Goal: Task Accomplishment & Management: Use online tool/utility

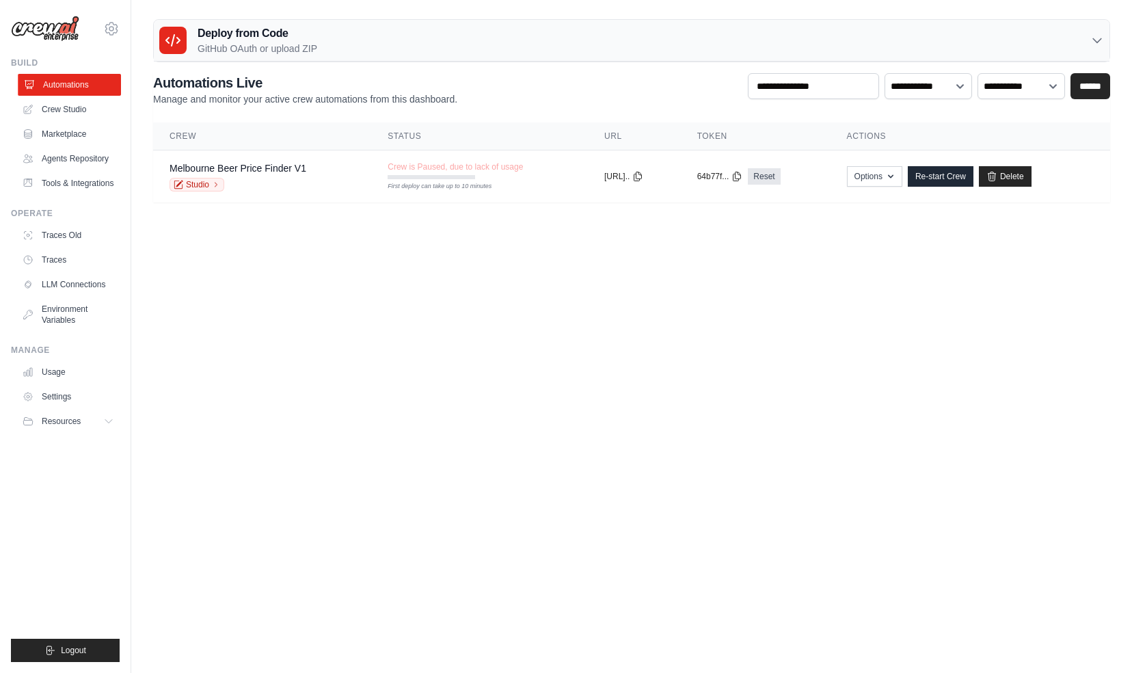
click at [75, 86] on link "Automations" at bounding box center [69, 85] width 103 height 22
click at [74, 106] on link "Crew Studio" at bounding box center [69, 109] width 103 height 22
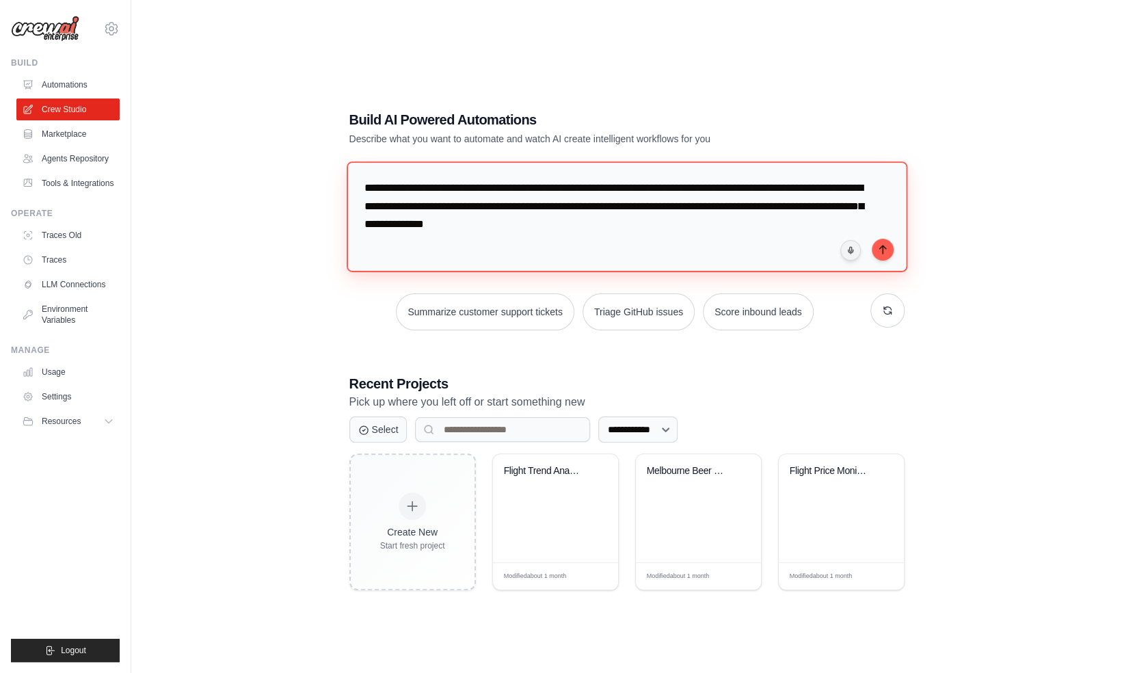
click at [684, 220] on textarea "**********" at bounding box center [626, 216] width 561 height 111
drag, startPoint x: 783, startPoint y: 208, endPoint x: 832, endPoint y: 211, distance: 49.3
click at [832, 211] on textarea "**********" at bounding box center [629, 216] width 566 height 111
type textarea "**********"
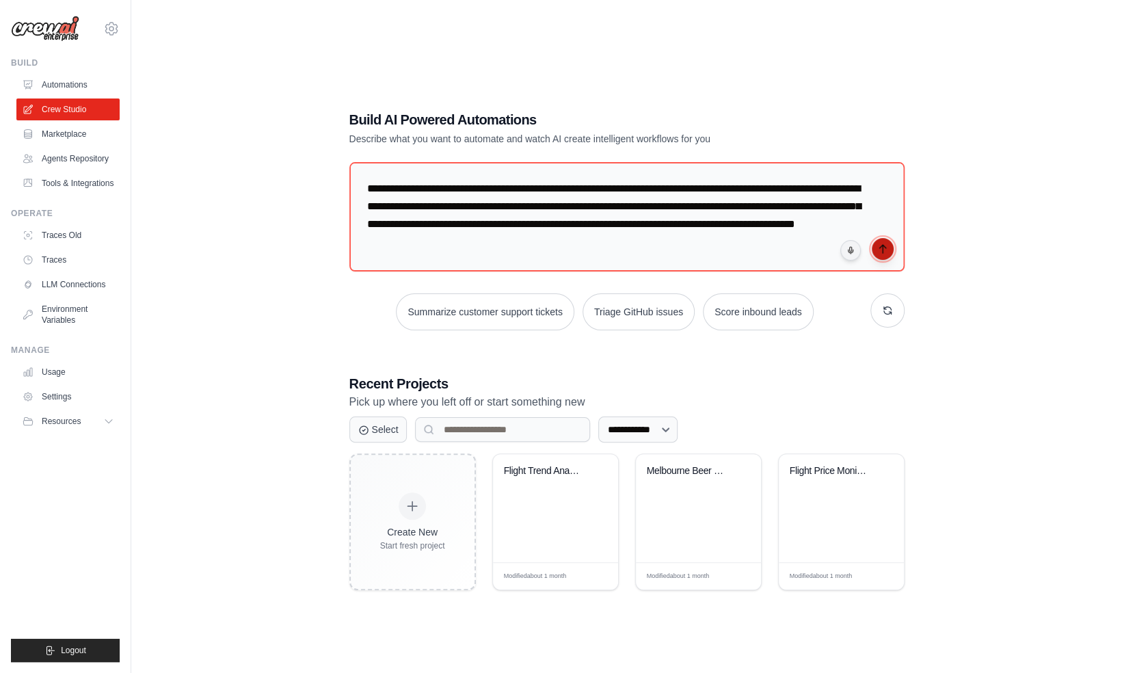
click at [887, 249] on button "submit" at bounding box center [883, 249] width 22 height 22
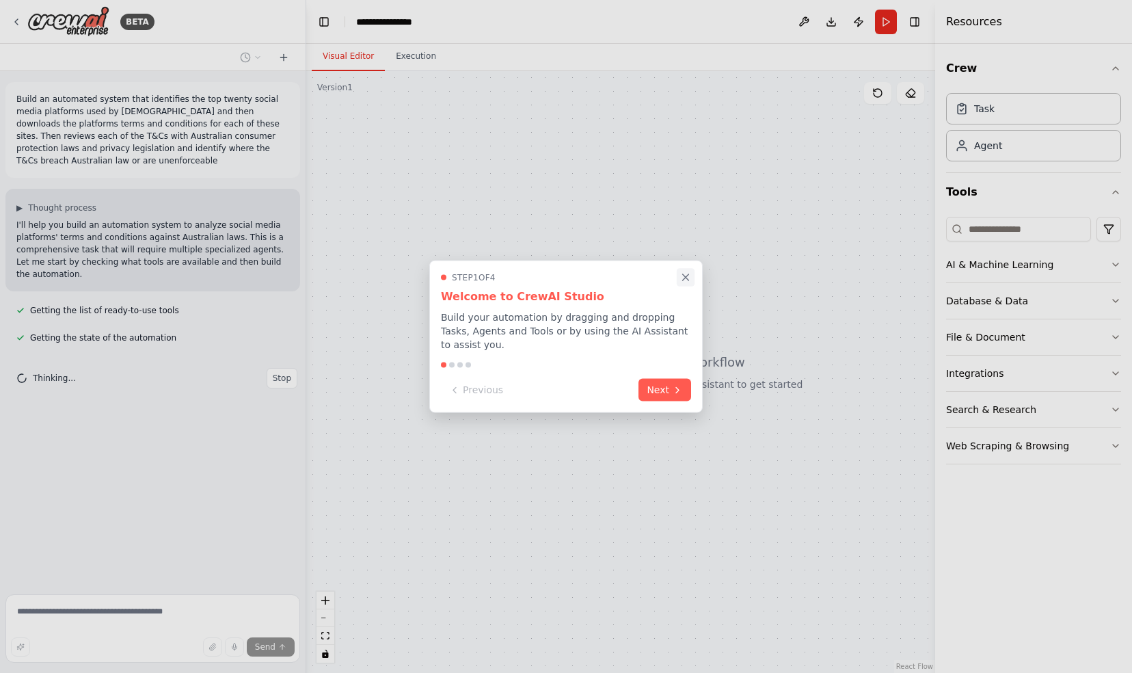
click at [686, 280] on icon "Close walkthrough" at bounding box center [686, 277] width 6 height 6
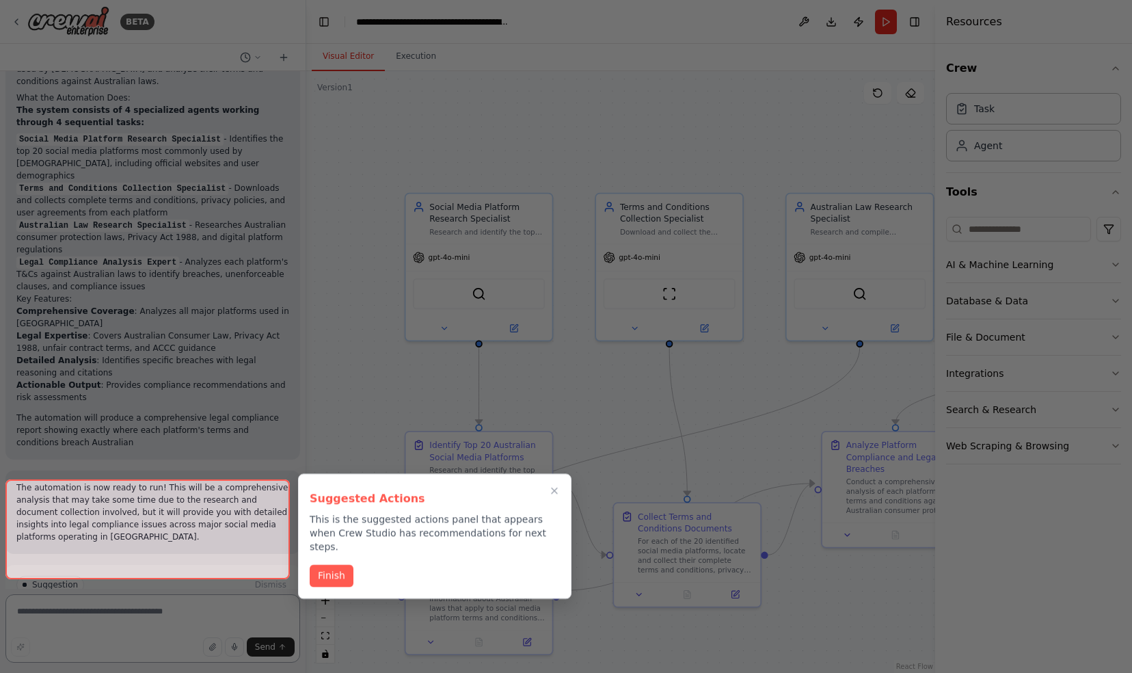
scroll to position [878, 0]
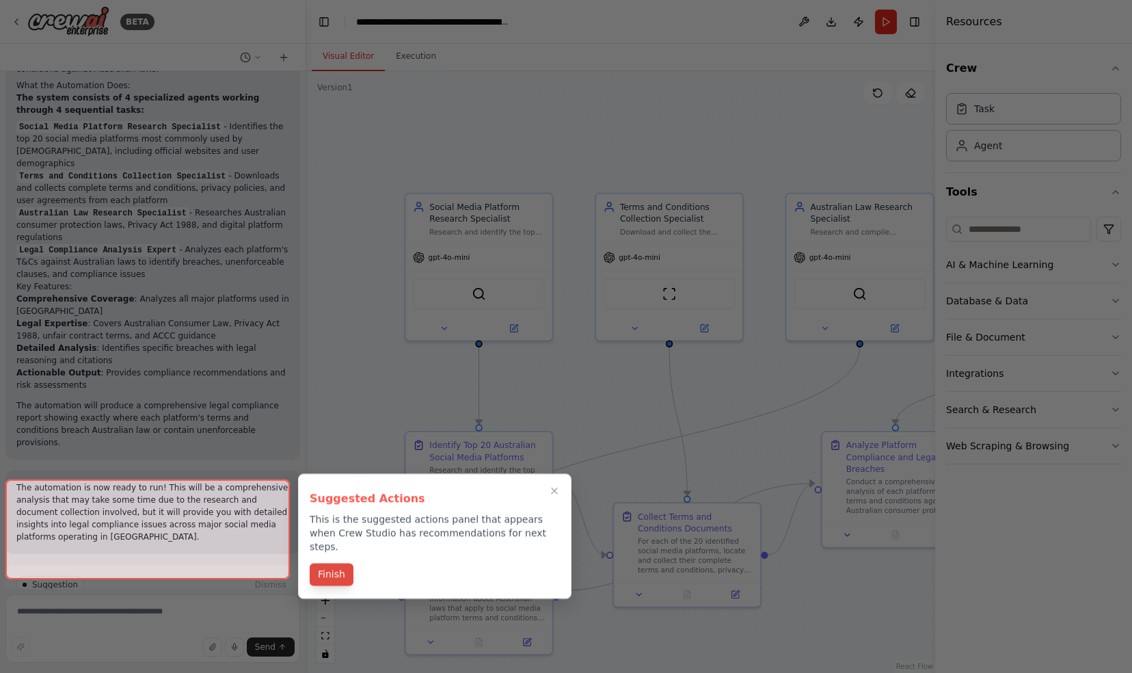
click at [330, 563] on button "Finish" at bounding box center [332, 574] width 44 height 23
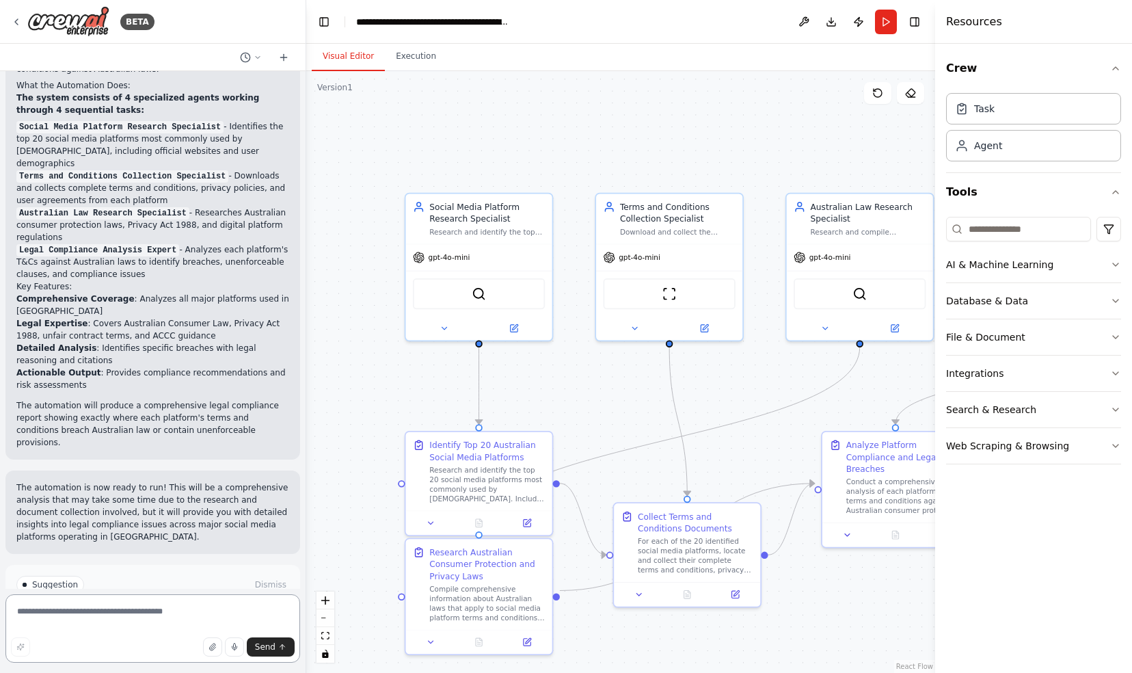
click at [103, 614] on textarea at bounding box center [152, 628] width 295 height 68
type textarea "**********"
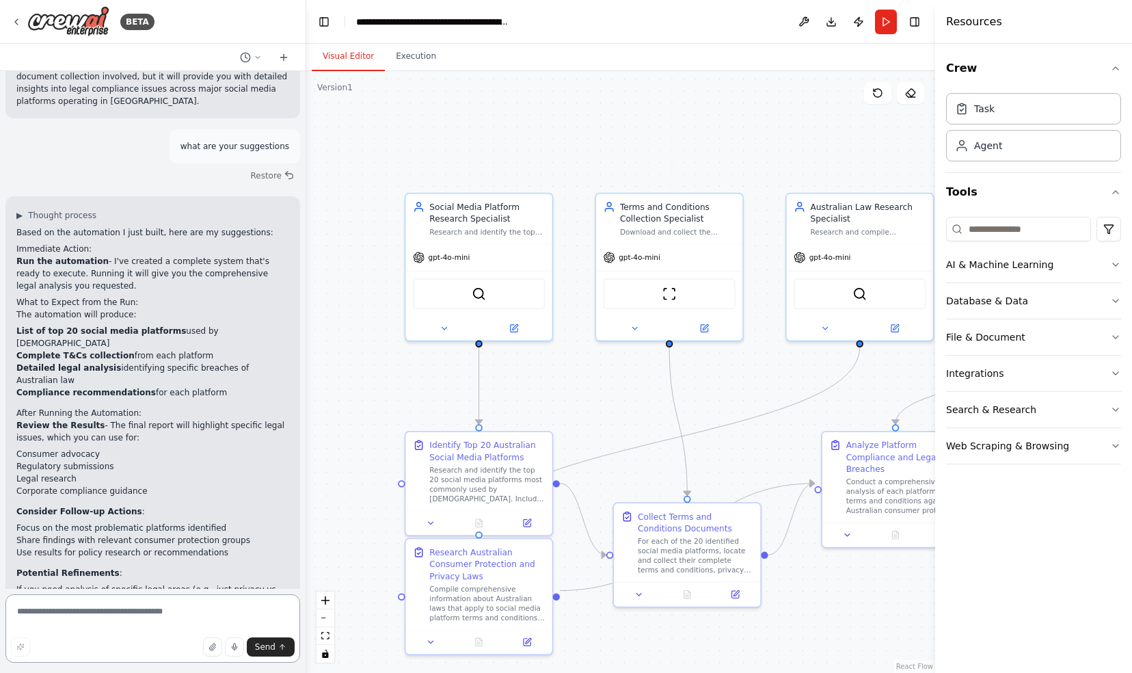
scroll to position [1325, 0]
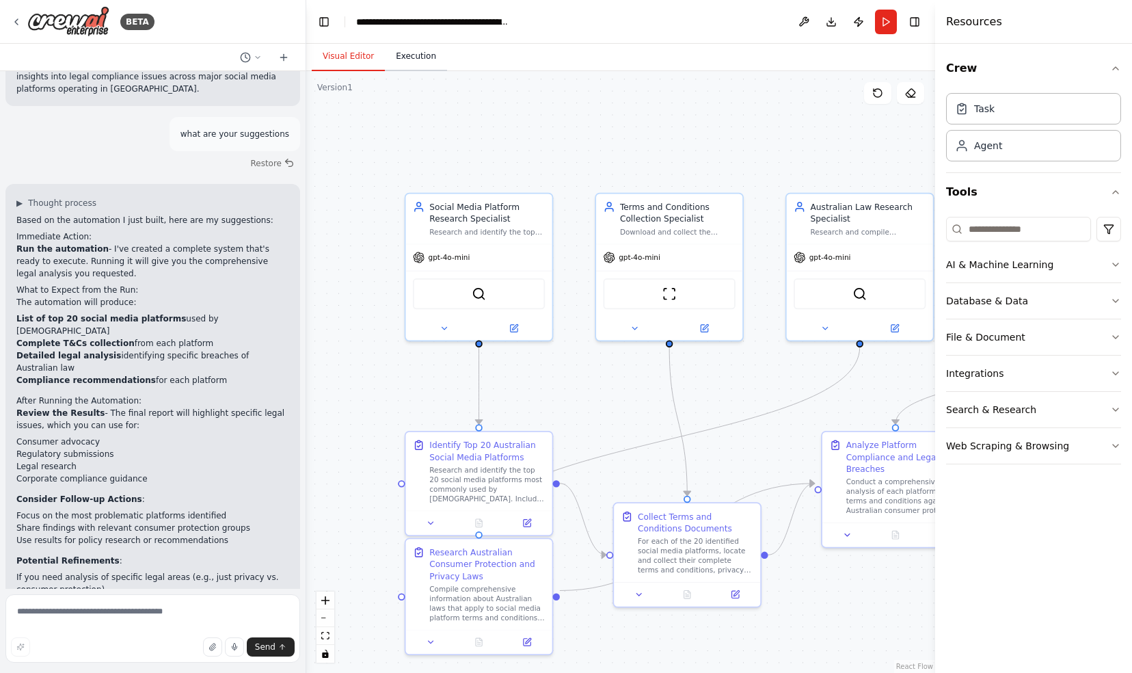
click at [414, 64] on button "Execution" at bounding box center [416, 56] width 62 height 29
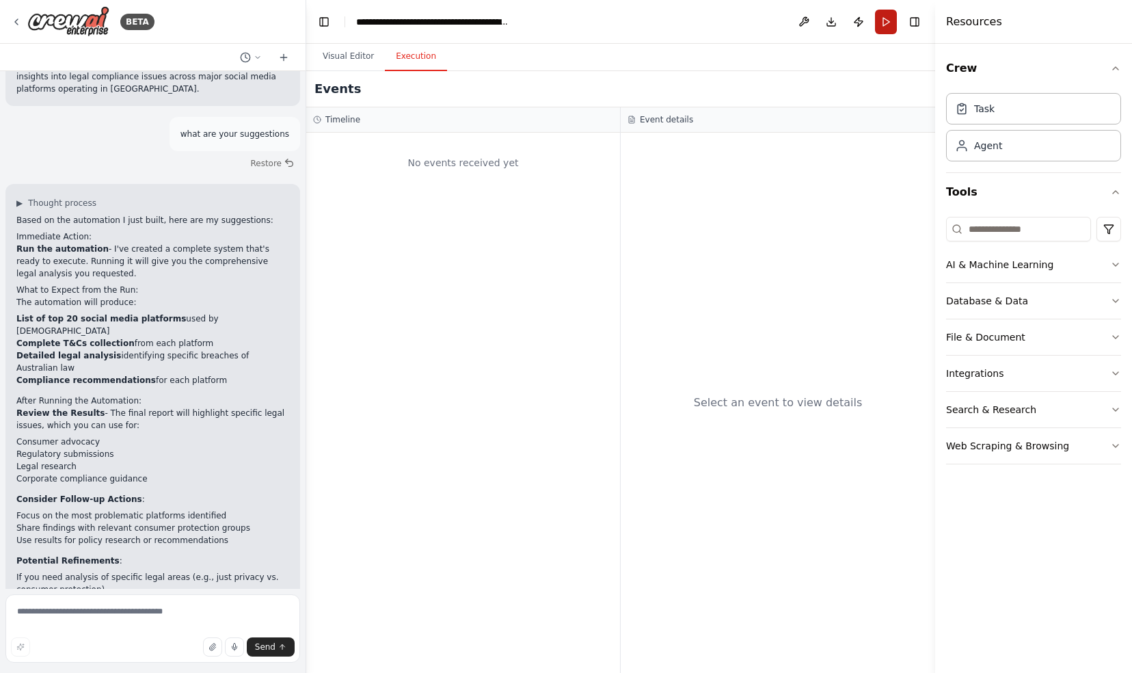
click at [887, 23] on button "Run" at bounding box center [886, 22] width 22 height 25
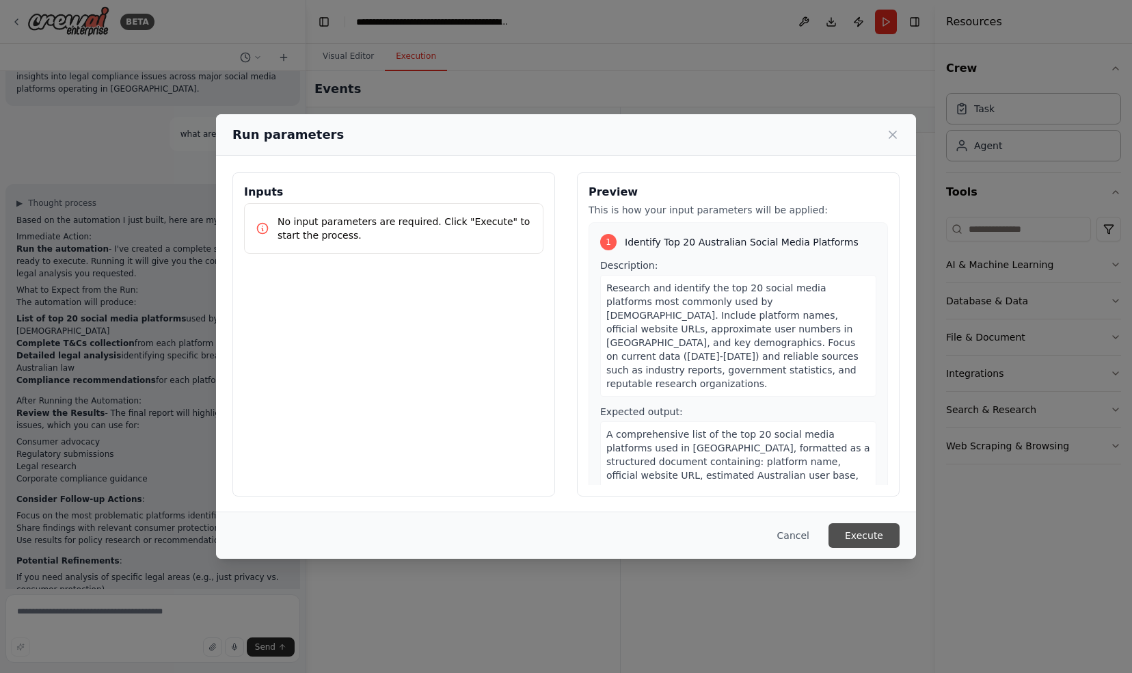
click at [863, 535] on button "Execute" at bounding box center [863, 535] width 71 height 25
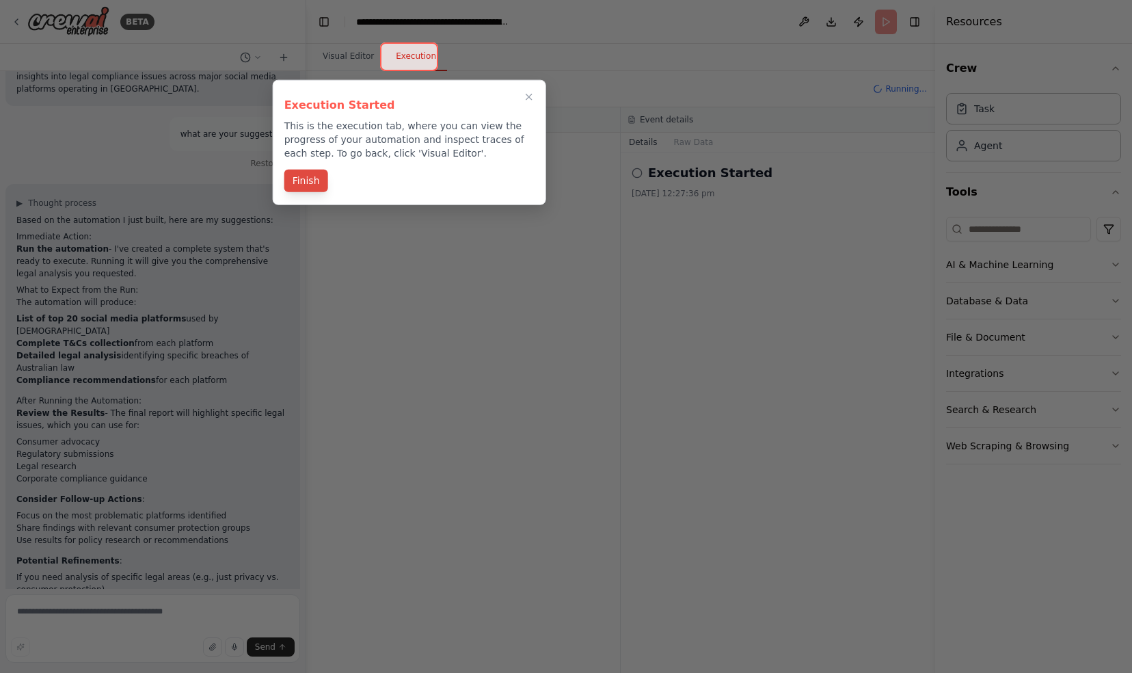
click at [305, 176] on button "Finish" at bounding box center [306, 181] width 44 height 23
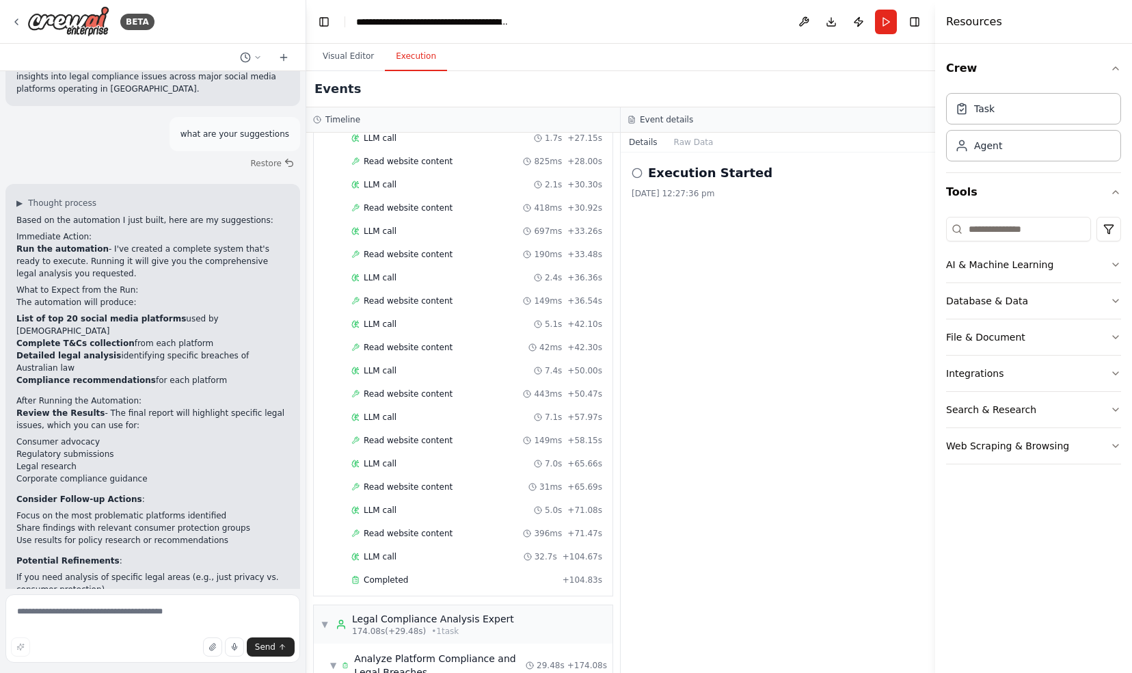
scroll to position [1250, 0]
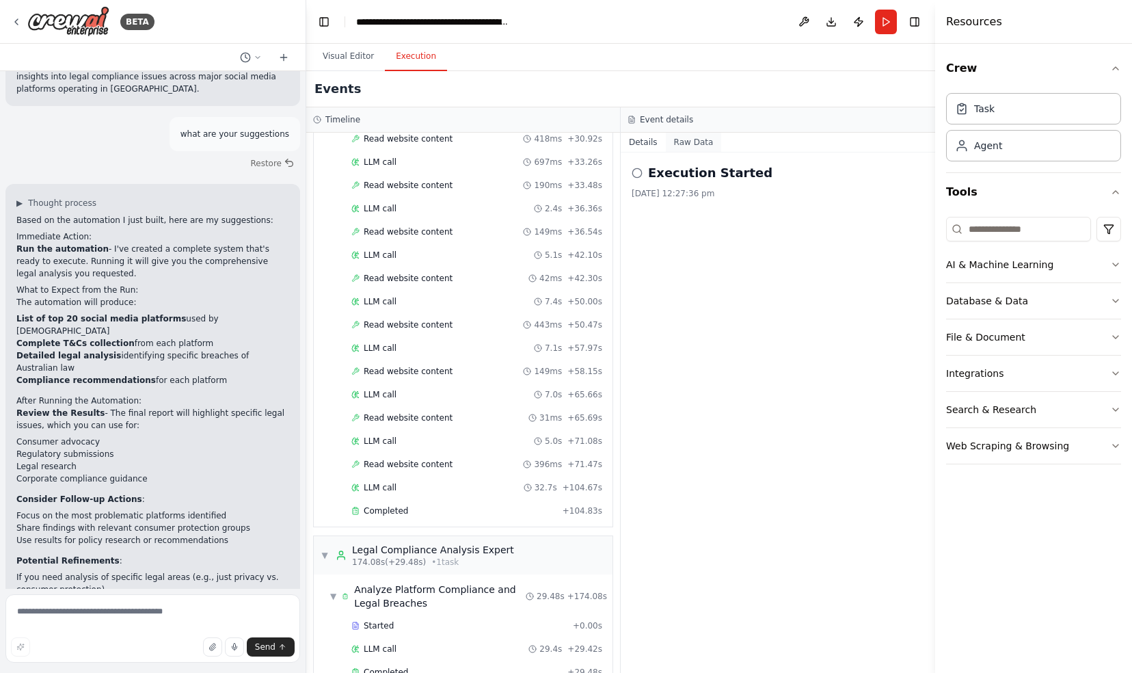
click at [693, 139] on button "Raw Data" at bounding box center [694, 142] width 56 height 19
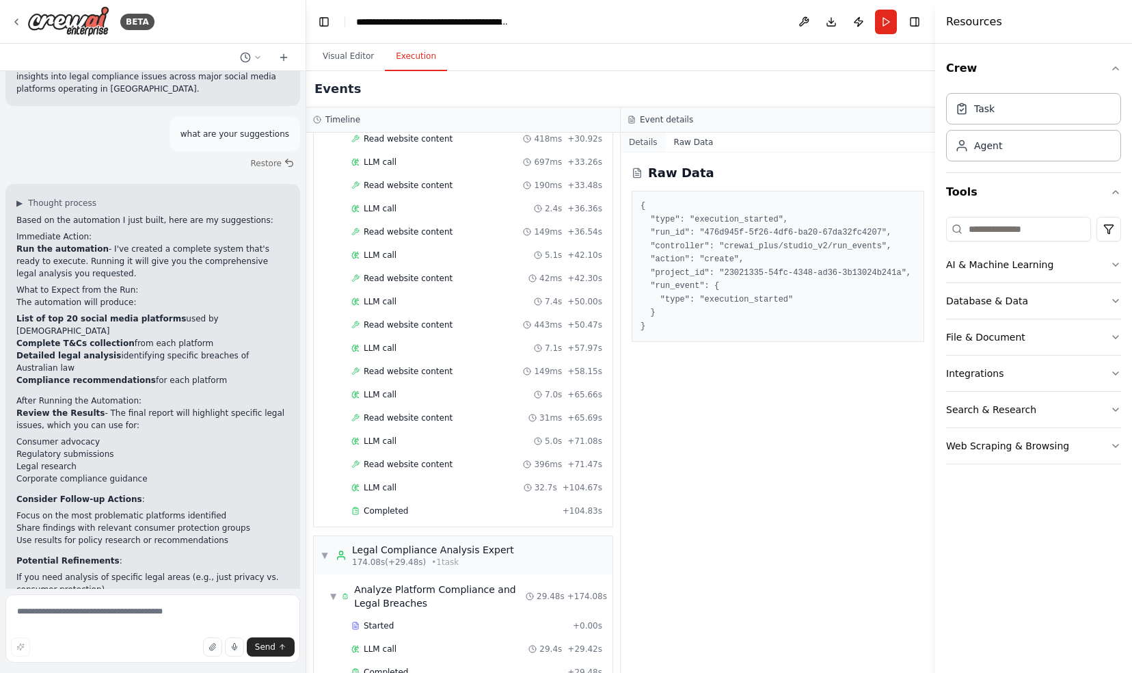
click at [649, 142] on button "Details" at bounding box center [643, 142] width 45 height 19
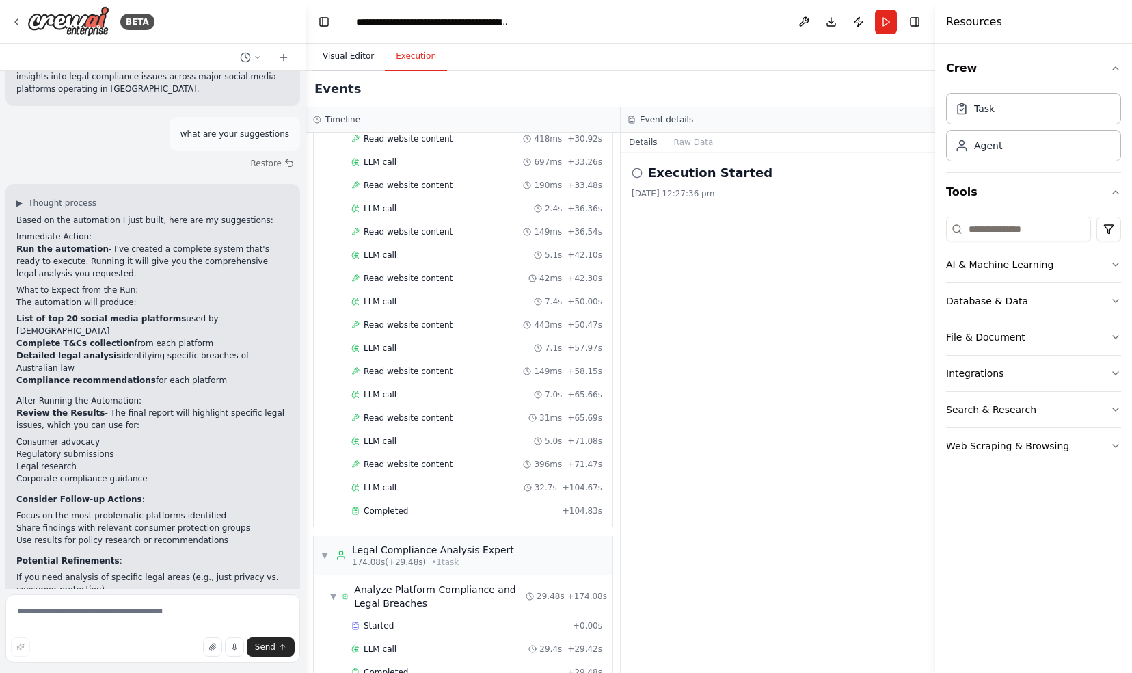
click at [353, 62] on button "Visual Editor" at bounding box center [348, 56] width 73 height 29
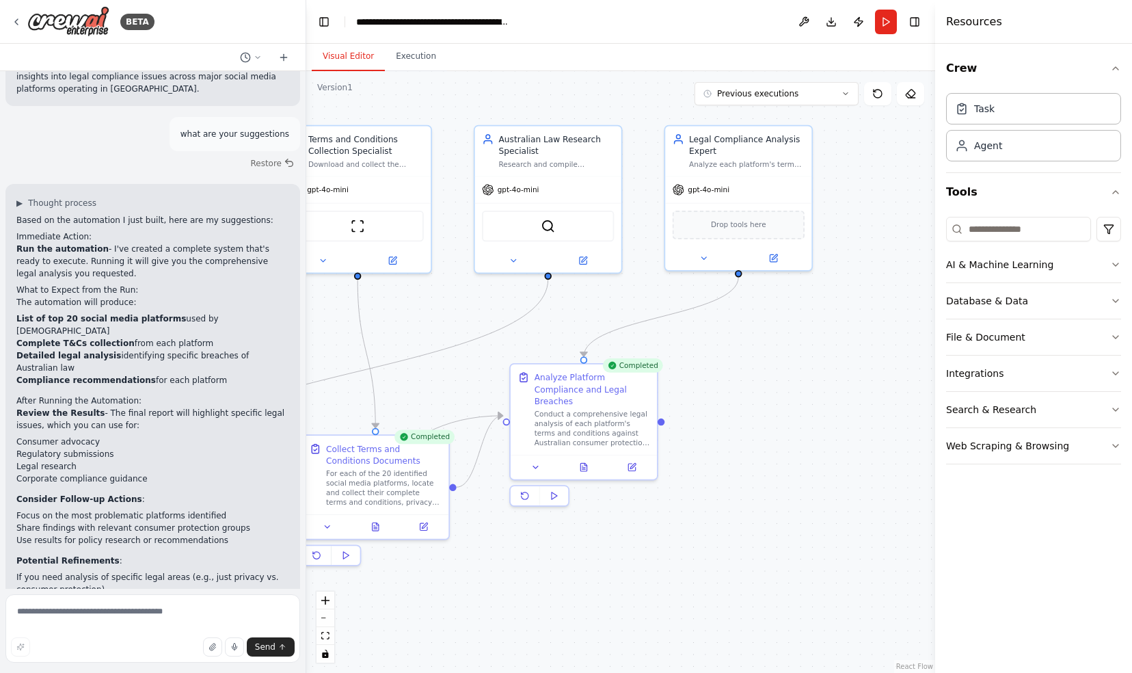
drag, startPoint x: 905, startPoint y: 603, endPoint x: 593, endPoint y: 535, distance: 319.0
click at [593, 535] on div ".deletable-edge-delete-btn { width: 20px; height: 20px; border: 0px solid #ffff…" at bounding box center [620, 372] width 629 height 602
click at [126, 617] on textarea at bounding box center [152, 628] width 295 height 68
type textarea "**********"
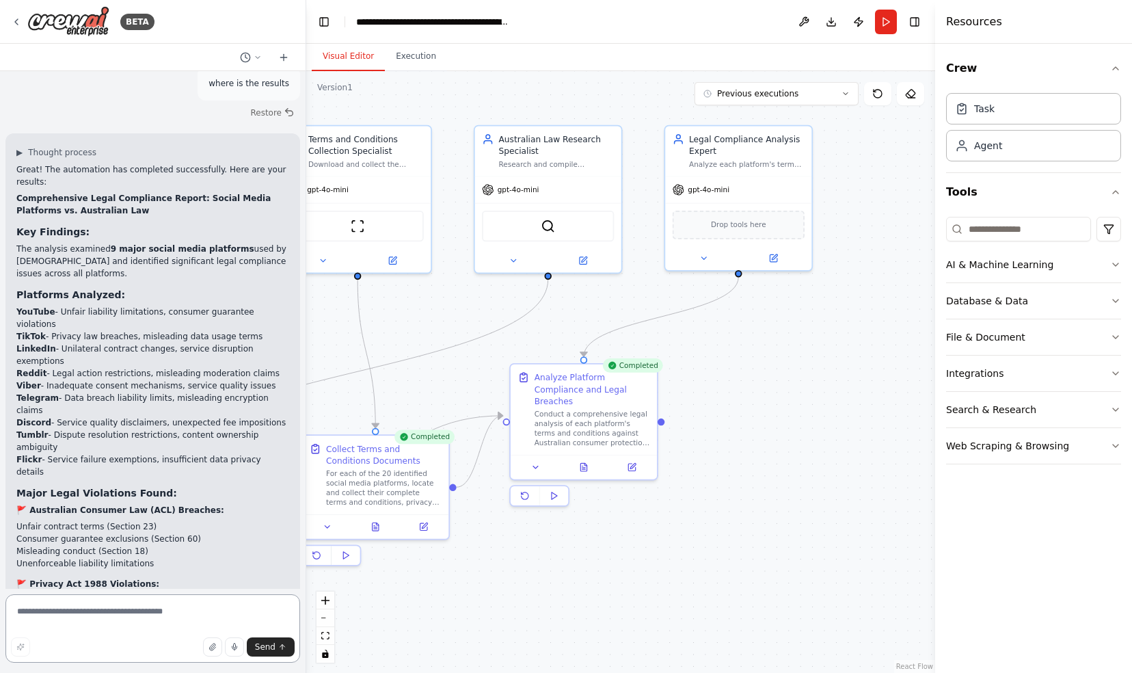
scroll to position [1971, 0]
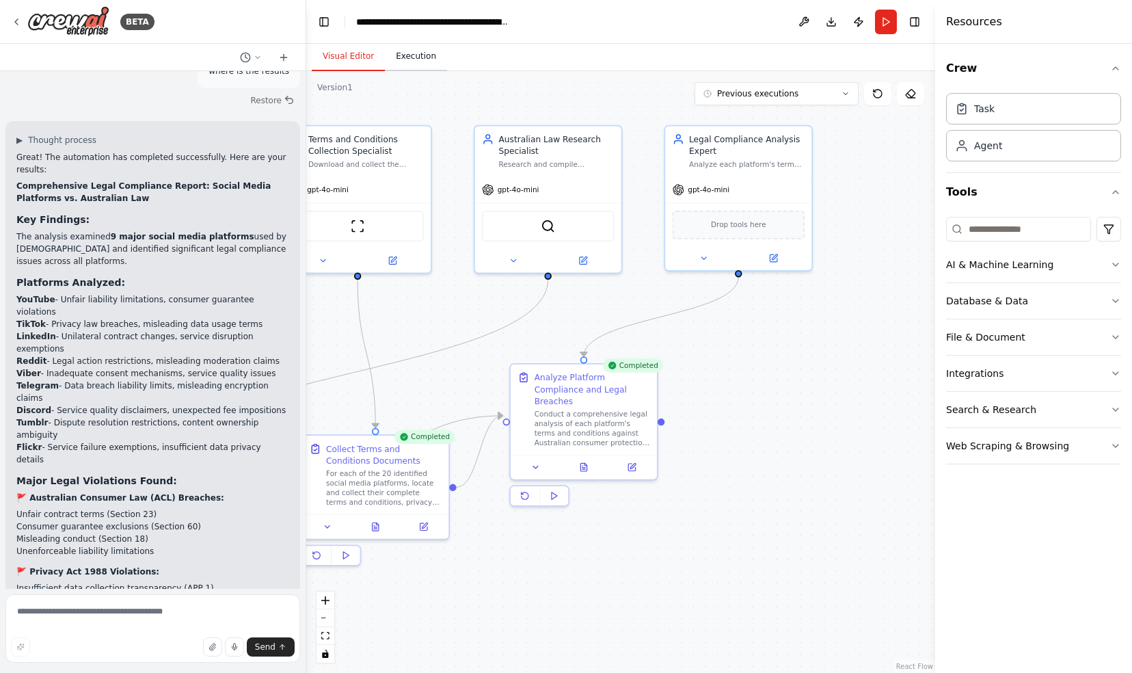
click at [404, 59] on button "Execution" at bounding box center [416, 56] width 62 height 29
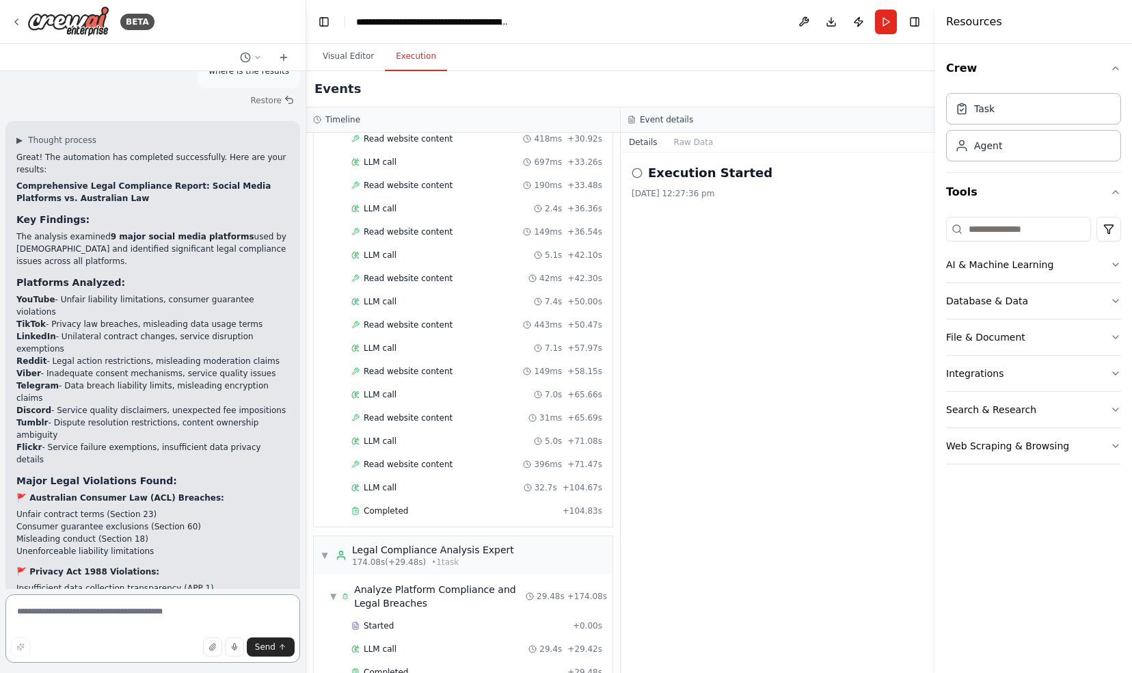
click at [44, 614] on textarea at bounding box center [152, 628] width 295 height 68
click at [21, 23] on icon at bounding box center [16, 21] width 11 height 11
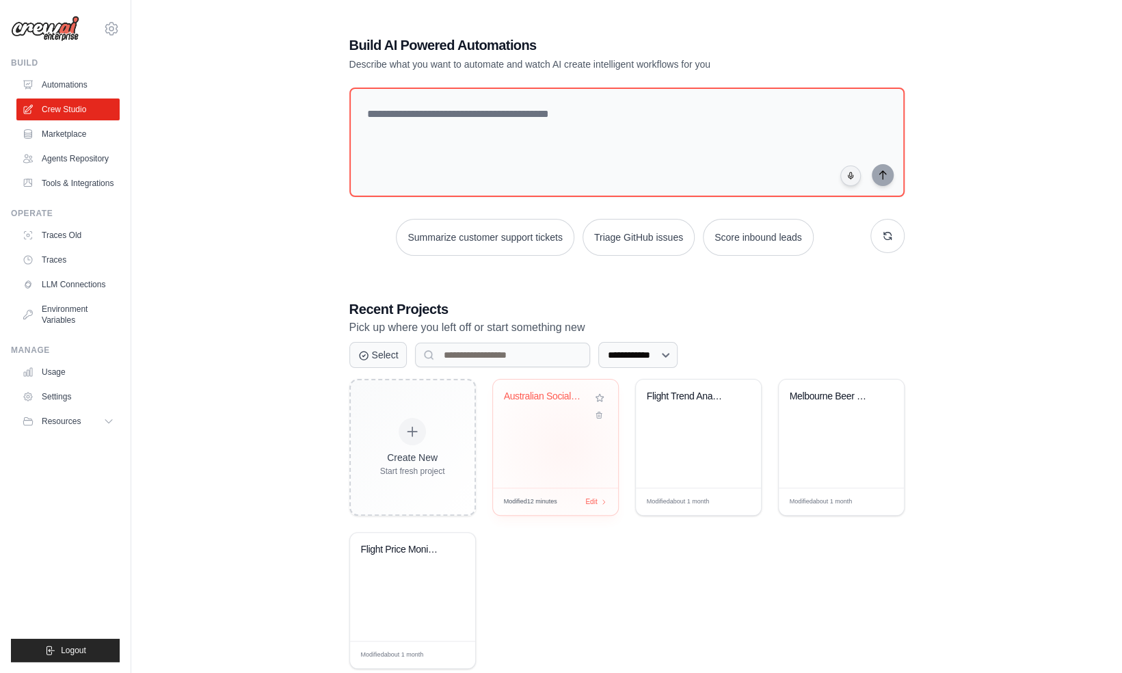
click at [563, 447] on div "Australian Social Media T&C Legal C..." at bounding box center [555, 433] width 125 height 108
click at [68, 86] on link "Automations" at bounding box center [69, 85] width 103 height 22
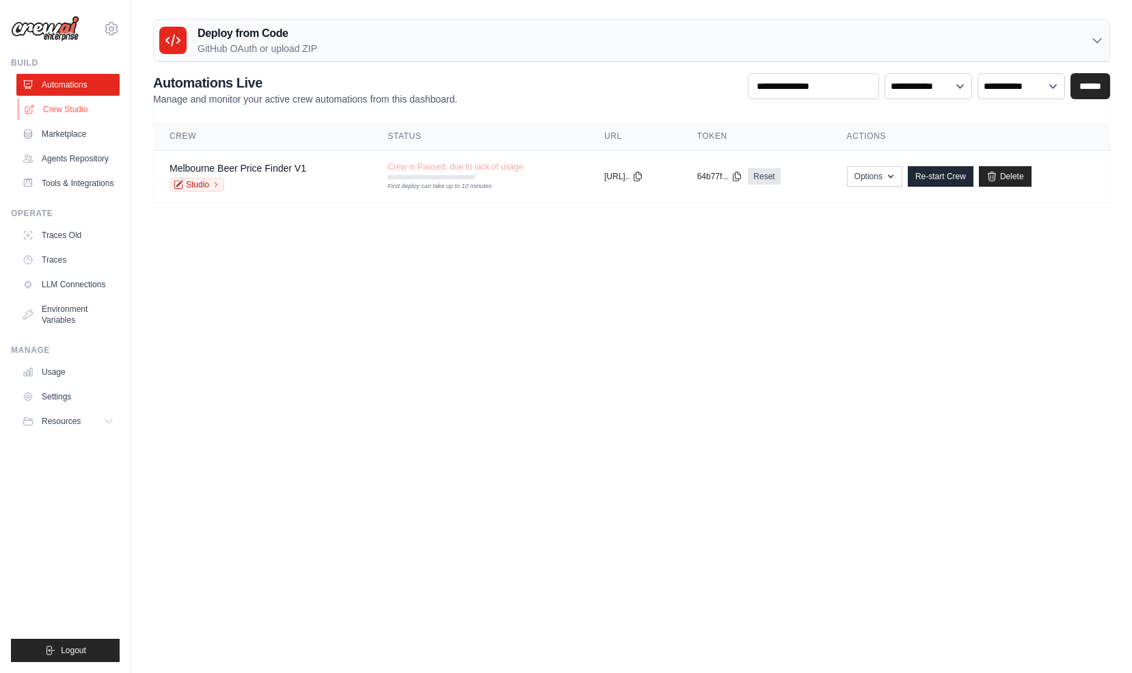
click at [63, 108] on link "Crew Studio" at bounding box center [69, 109] width 103 height 22
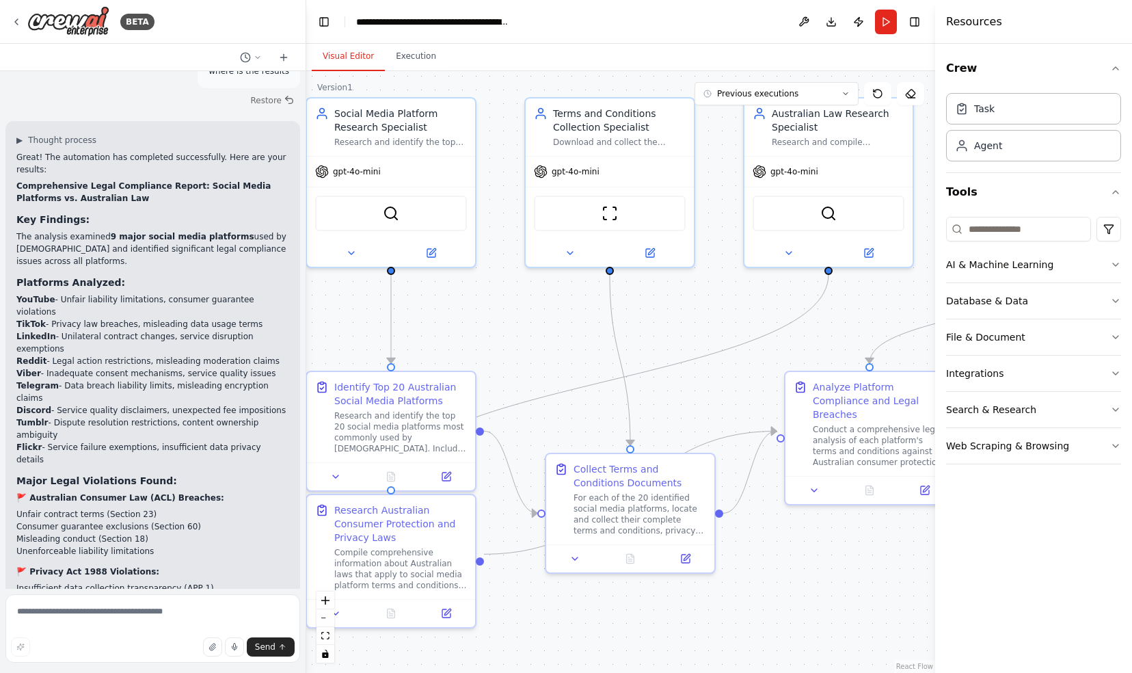
drag, startPoint x: 599, startPoint y: 381, endPoint x: 530, endPoint y: 340, distance: 80.3
click at [530, 340] on div ".deletable-edge-delete-btn { width: 20px; height: 20px; border: 0px solid #ffff…" at bounding box center [620, 372] width 629 height 602
click at [59, 612] on textarea at bounding box center [152, 628] width 295 height 68
type textarea "**********"
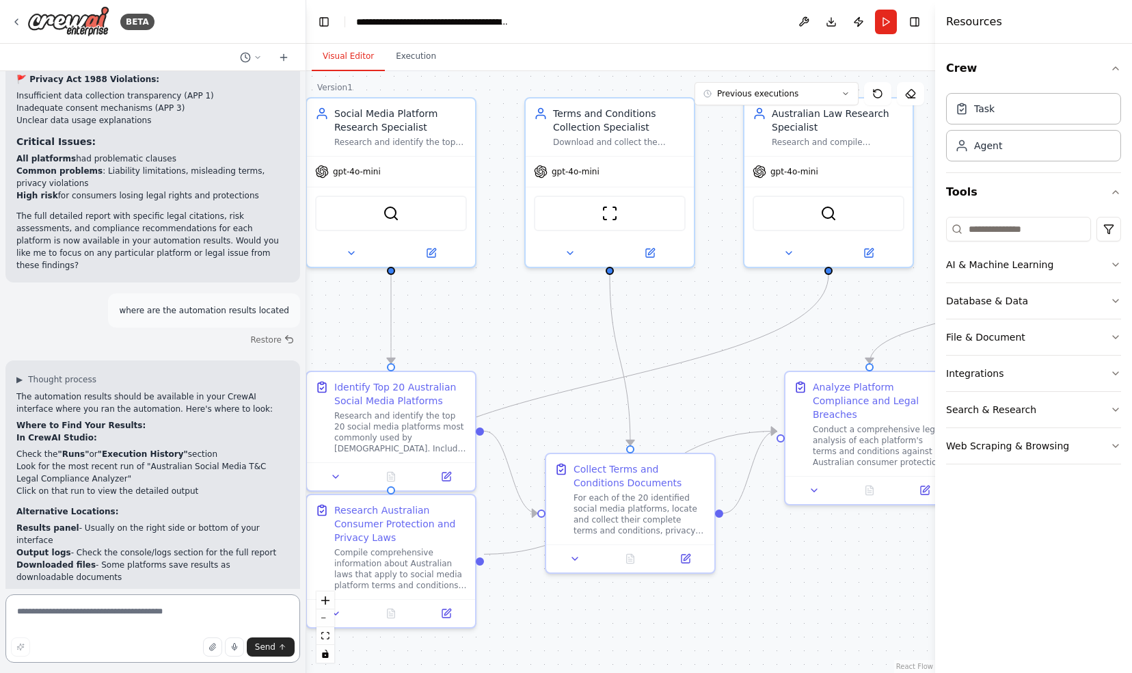
scroll to position [2475, 0]
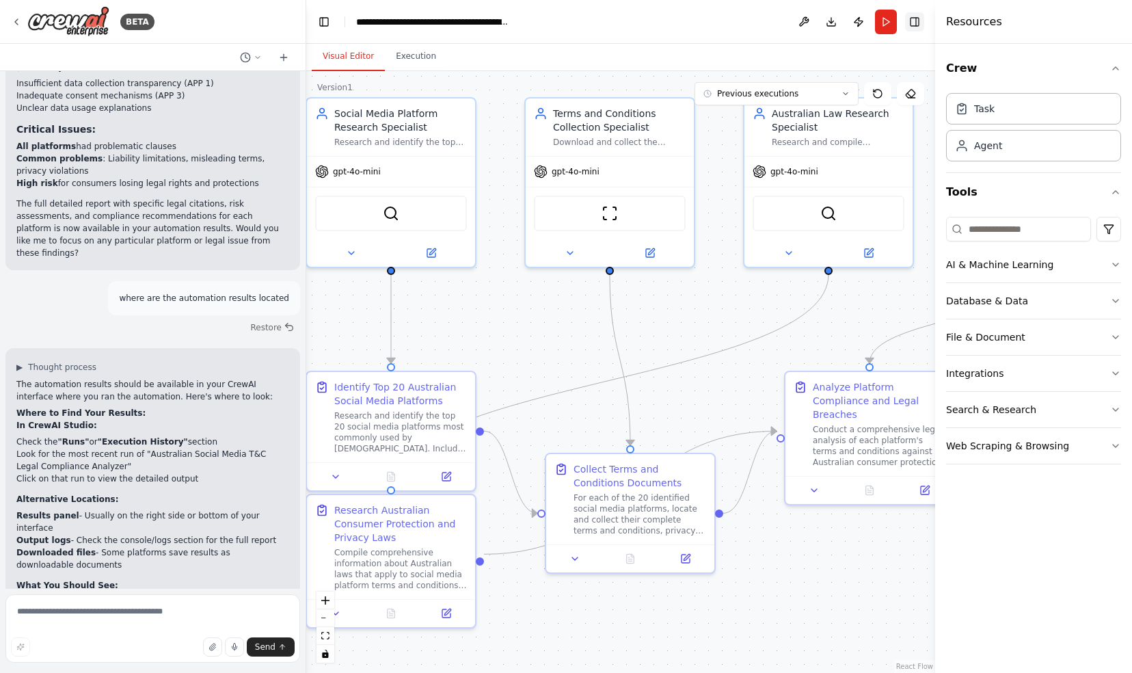
click at [913, 21] on button "Toggle Right Sidebar" at bounding box center [914, 21] width 19 height 19
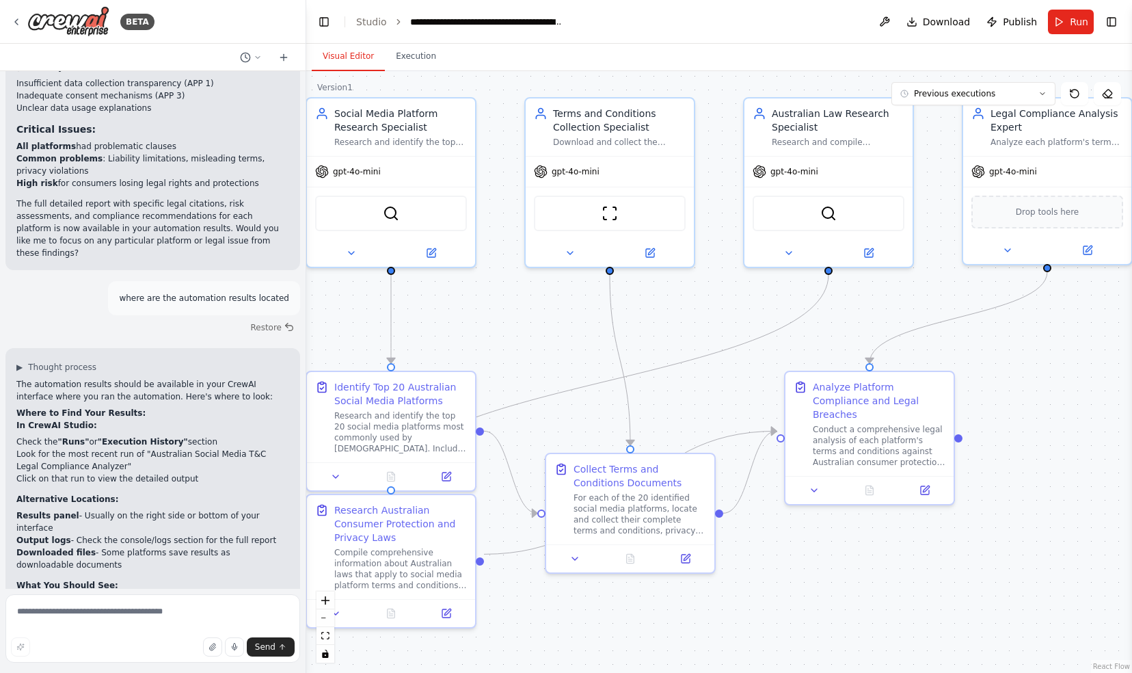
click at [1116, 23] on button "Toggle Right Sidebar" at bounding box center [1111, 21] width 19 height 19
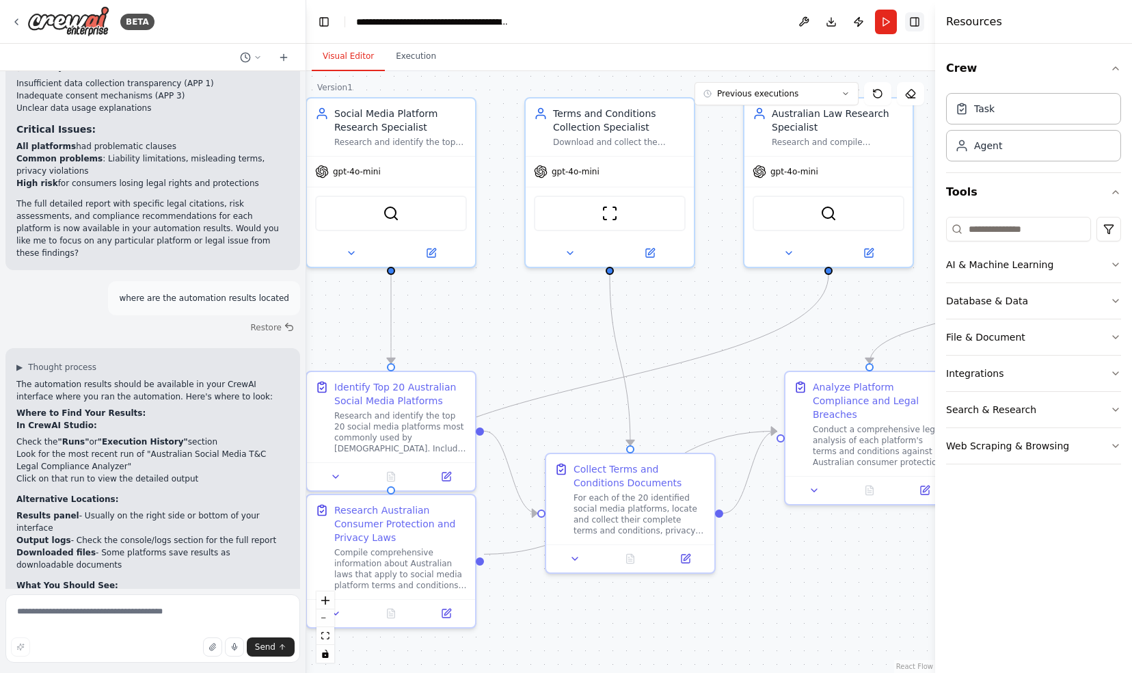
click at [916, 23] on button "Toggle Right Sidebar" at bounding box center [914, 21] width 19 height 19
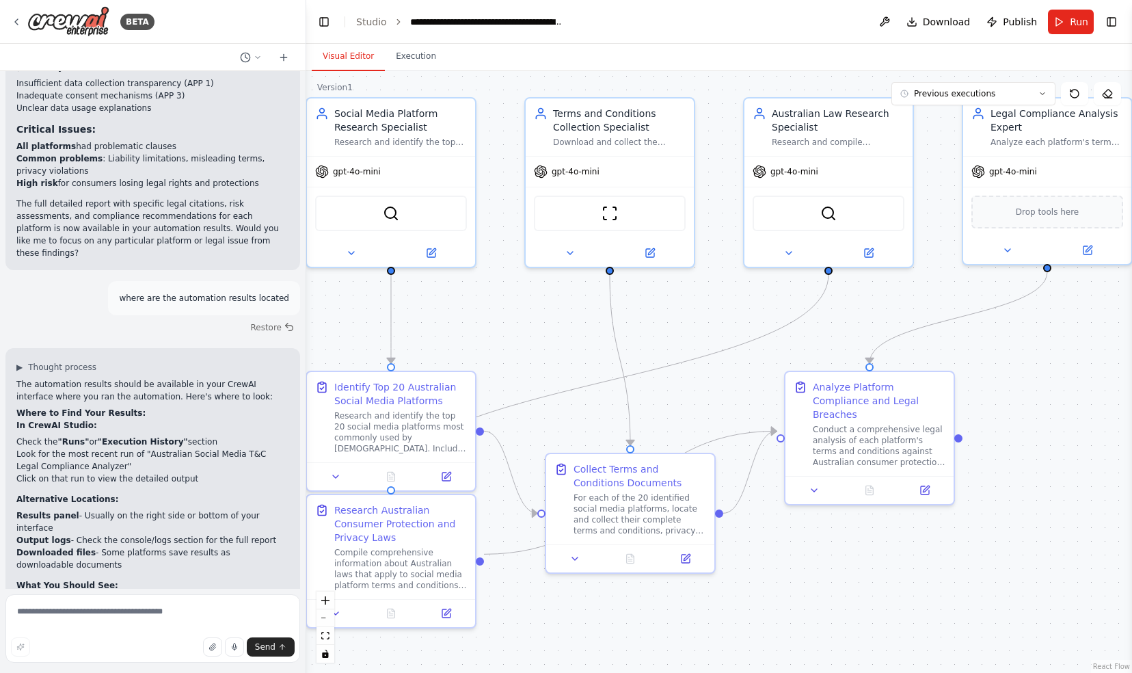
click at [329, 21] on button "Toggle Left Sidebar" at bounding box center [323, 21] width 19 height 19
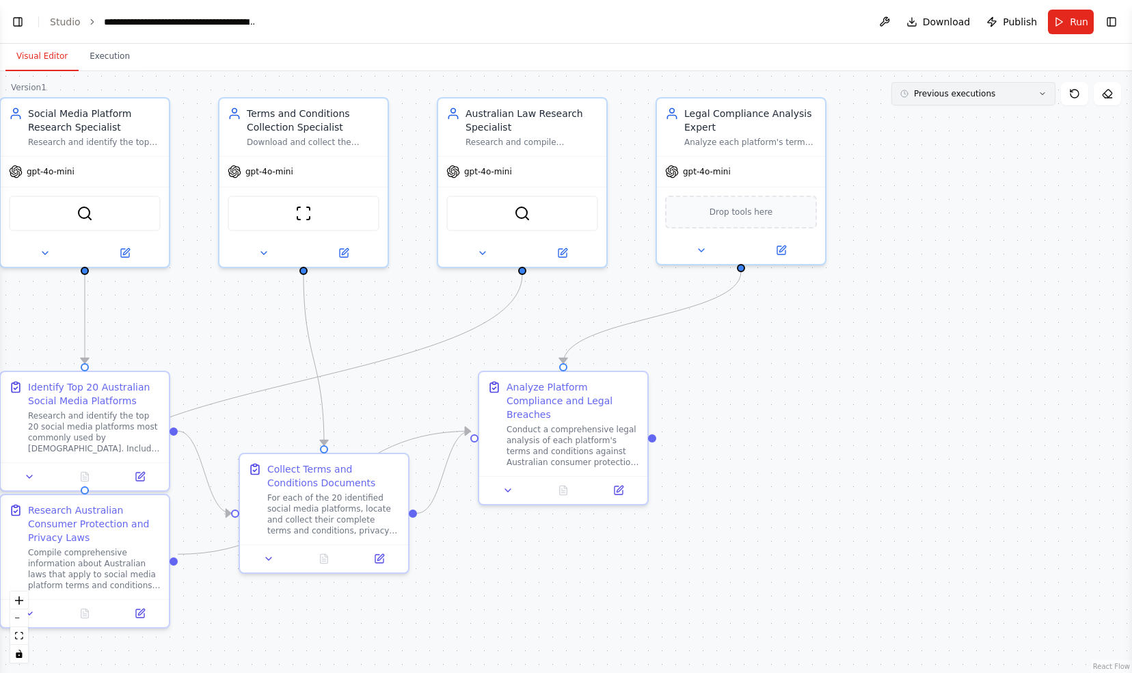
click at [1005, 95] on button "Previous executions" at bounding box center [973, 93] width 164 height 23
click at [1001, 118] on div "12m ago" at bounding box center [981, 118] width 137 height 11
click at [963, 115] on div "12m ago" at bounding box center [981, 118] width 137 height 11
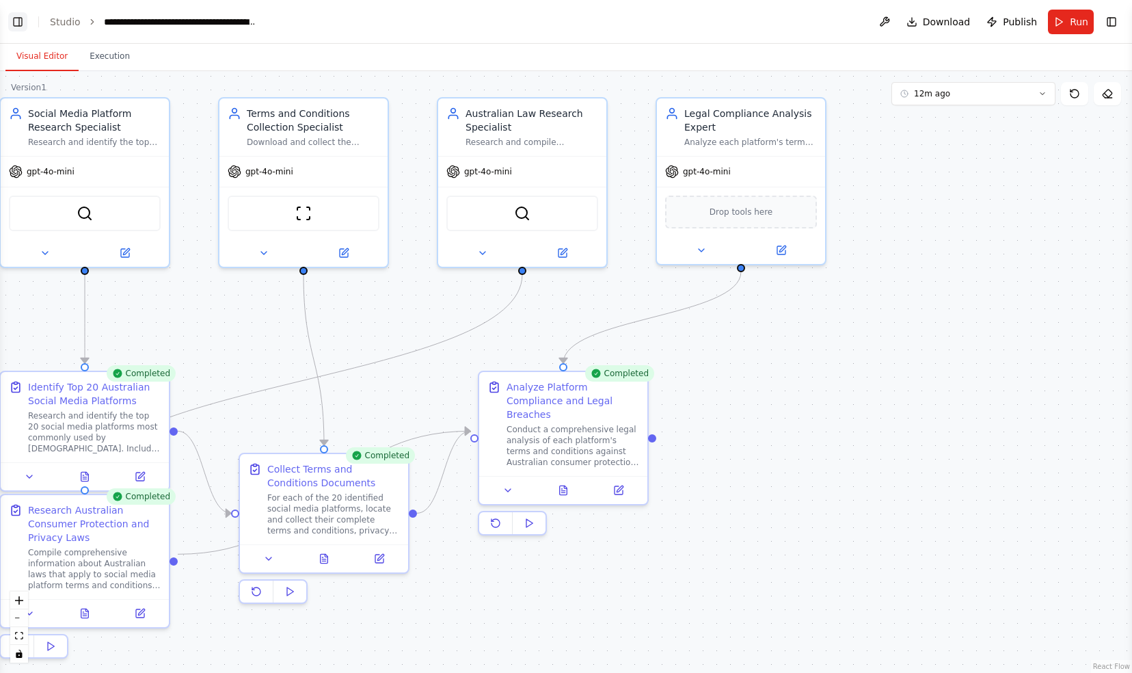
click at [18, 23] on button "Toggle Left Sidebar" at bounding box center [17, 21] width 19 height 19
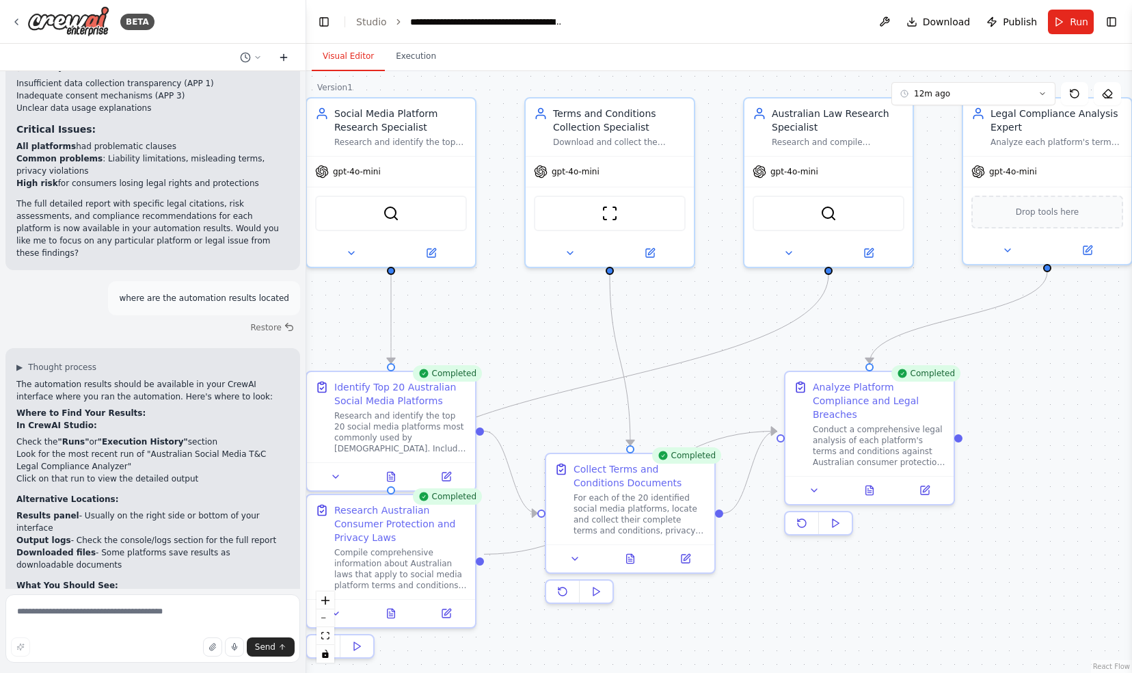
click at [282, 55] on icon at bounding box center [283, 57] width 11 height 11
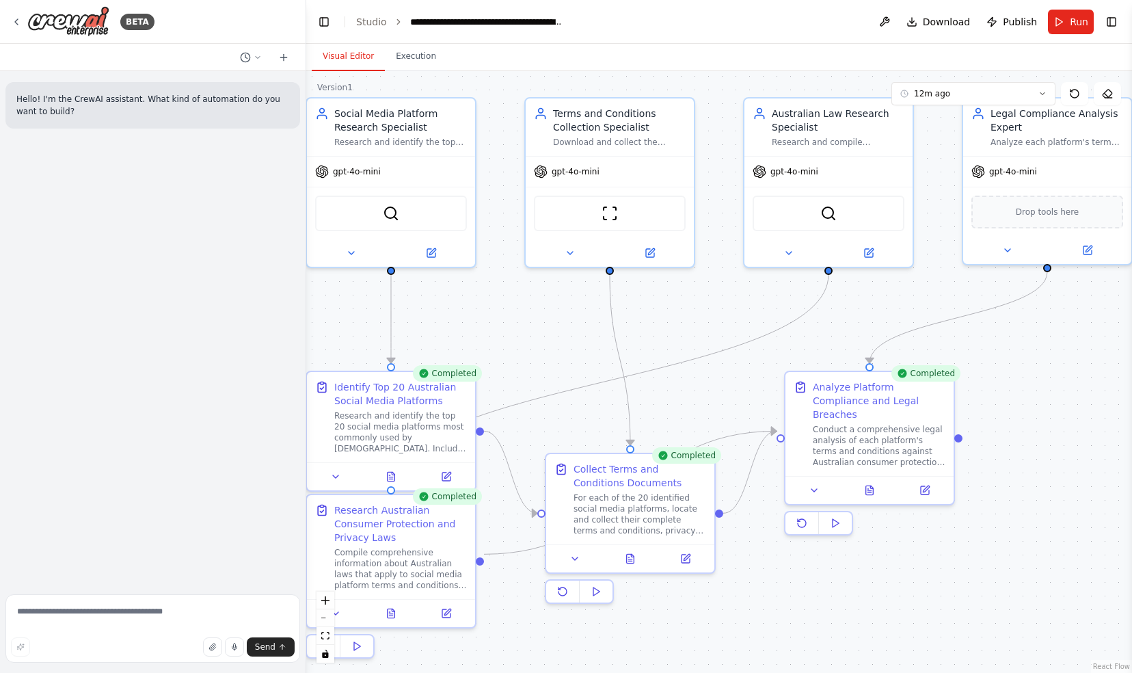
click at [507, 29] on header "**********" at bounding box center [719, 22] width 826 height 44
click at [505, 25] on div "**********" at bounding box center [487, 22] width 154 height 14
click at [15, 19] on icon at bounding box center [16, 21] width 11 height 11
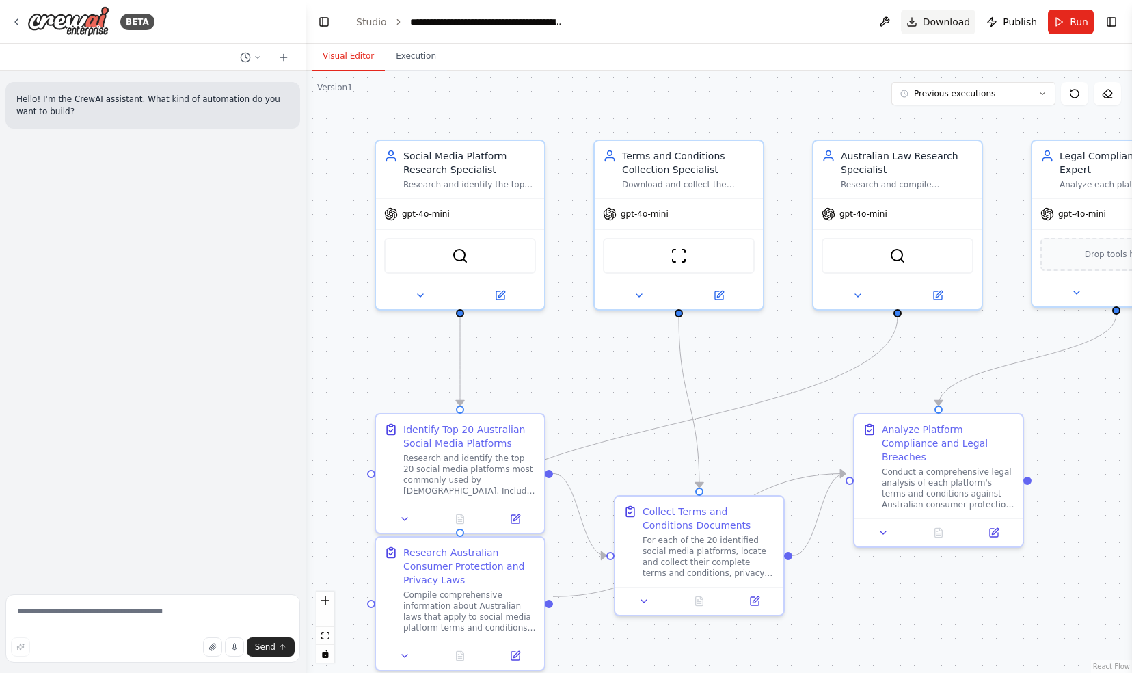
click at [923, 23] on button "Download" at bounding box center [938, 22] width 75 height 25
click at [1110, 624] on icon "Notifications (F8)" at bounding box center [1109, 622] width 11 height 11
click at [698, 85] on div ".deletable-edge-delete-btn { width: 20px; height: 20px; border: 0px solid #ffff…" at bounding box center [719, 372] width 826 height 602
click at [356, 55] on button "Visual Editor" at bounding box center [348, 56] width 73 height 29
click at [413, 59] on button "Execution" at bounding box center [416, 56] width 62 height 29
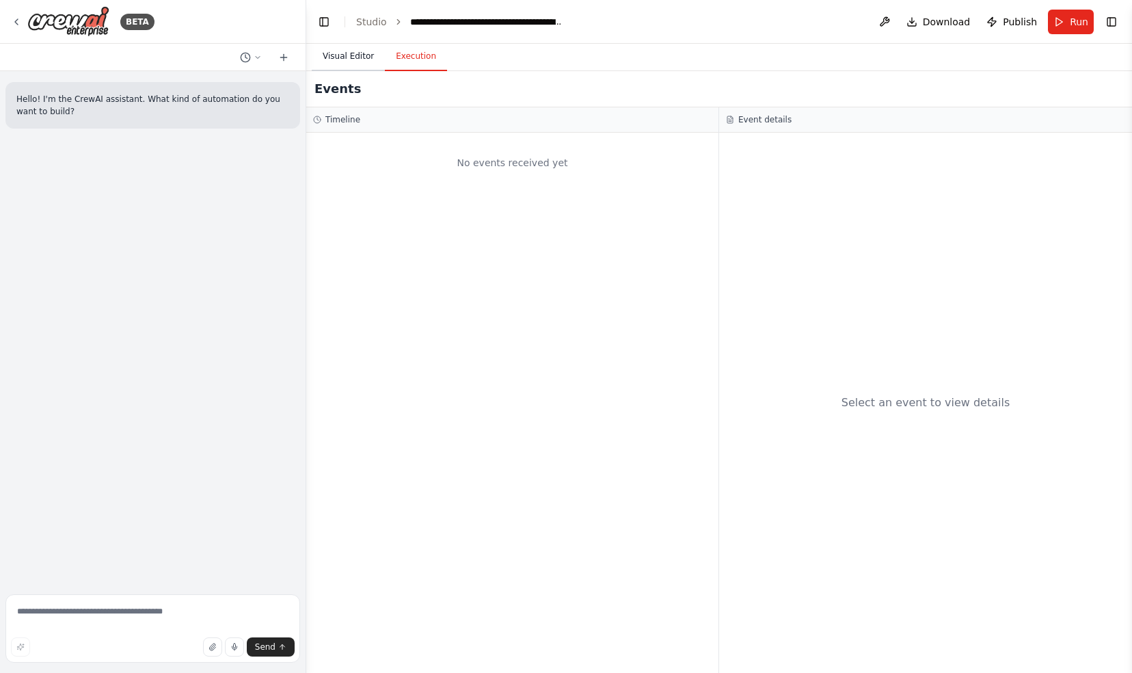
click at [341, 59] on button "Visual Editor" at bounding box center [348, 56] width 73 height 29
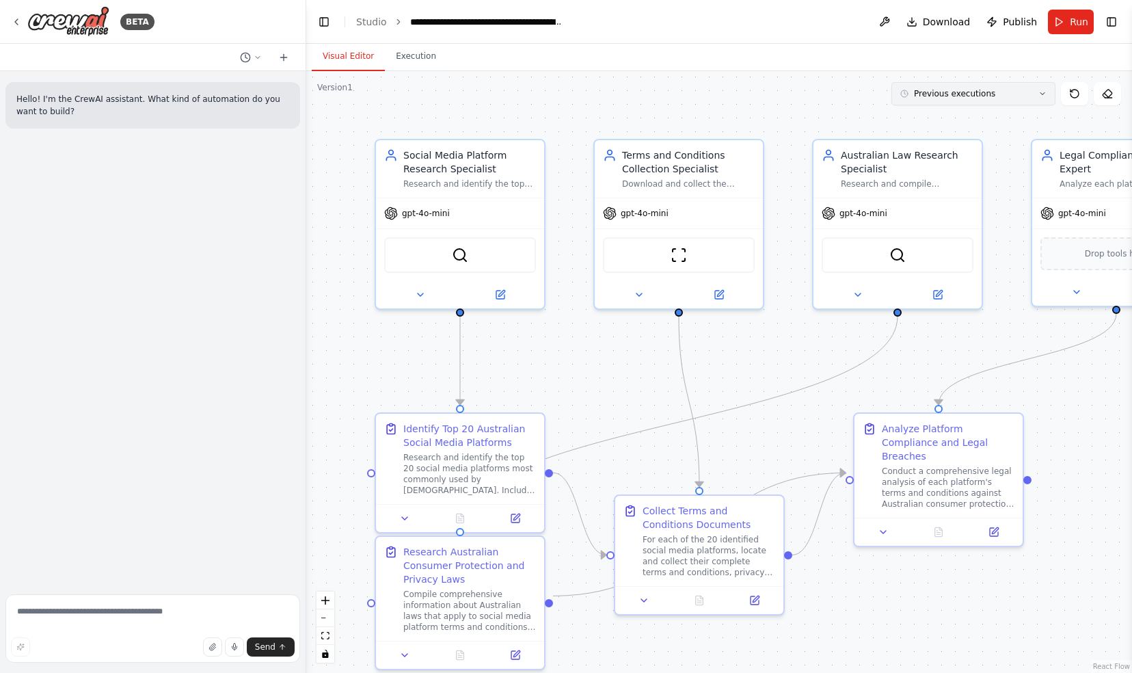
click at [962, 97] on span "Previous executions" at bounding box center [954, 93] width 81 height 11
click at [936, 118] on div "13m ago" at bounding box center [981, 118] width 137 height 11
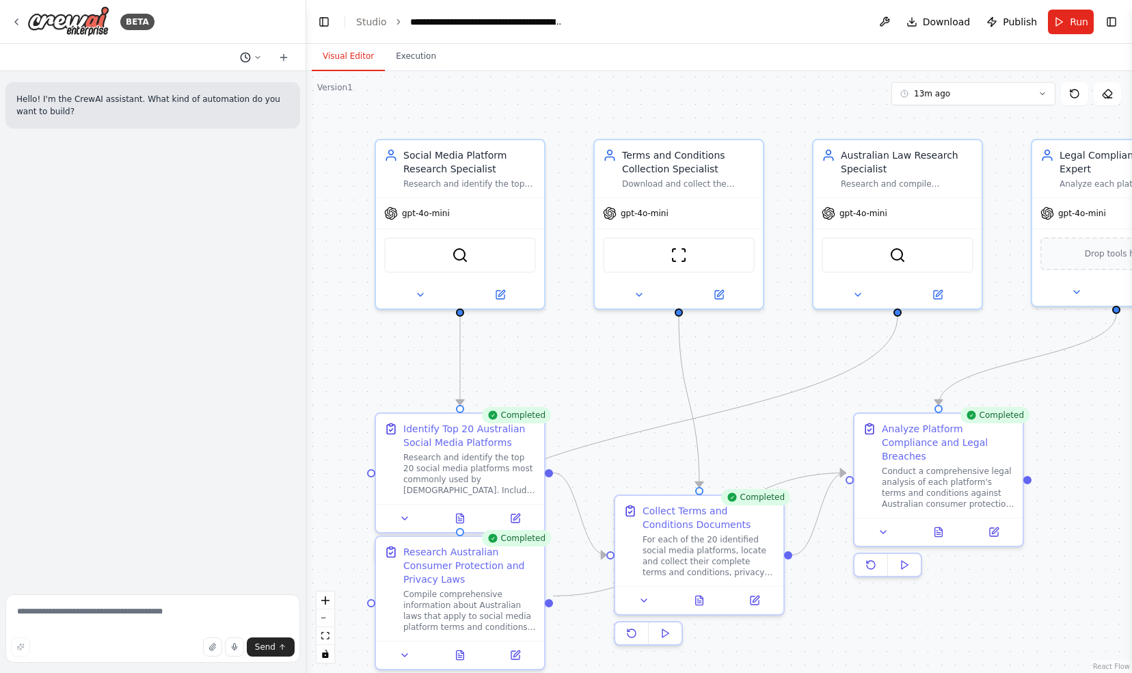
click at [254, 60] on button at bounding box center [250, 57] width 33 height 16
click at [247, 111] on div "where are the automation results located Today 12:24 pm" at bounding box center [224, 107] width 152 height 11
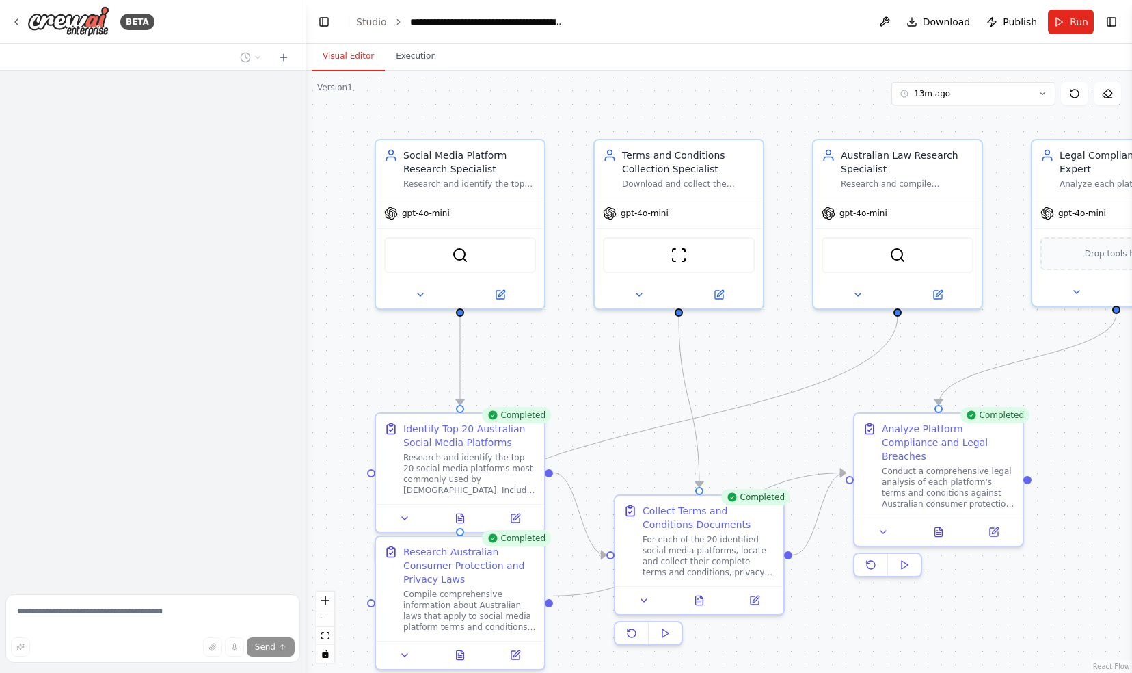
scroll to position [2475, 0]
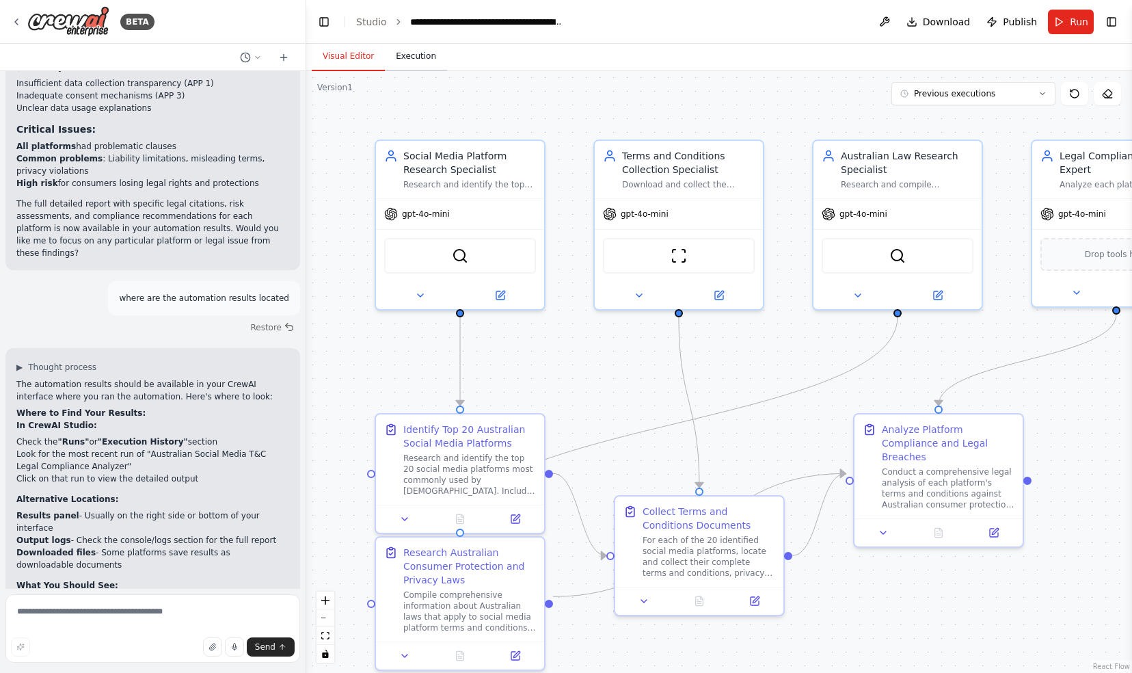
click at [416, 57] on button "Execution" at bounding box center [416, 56] width 62 height 29
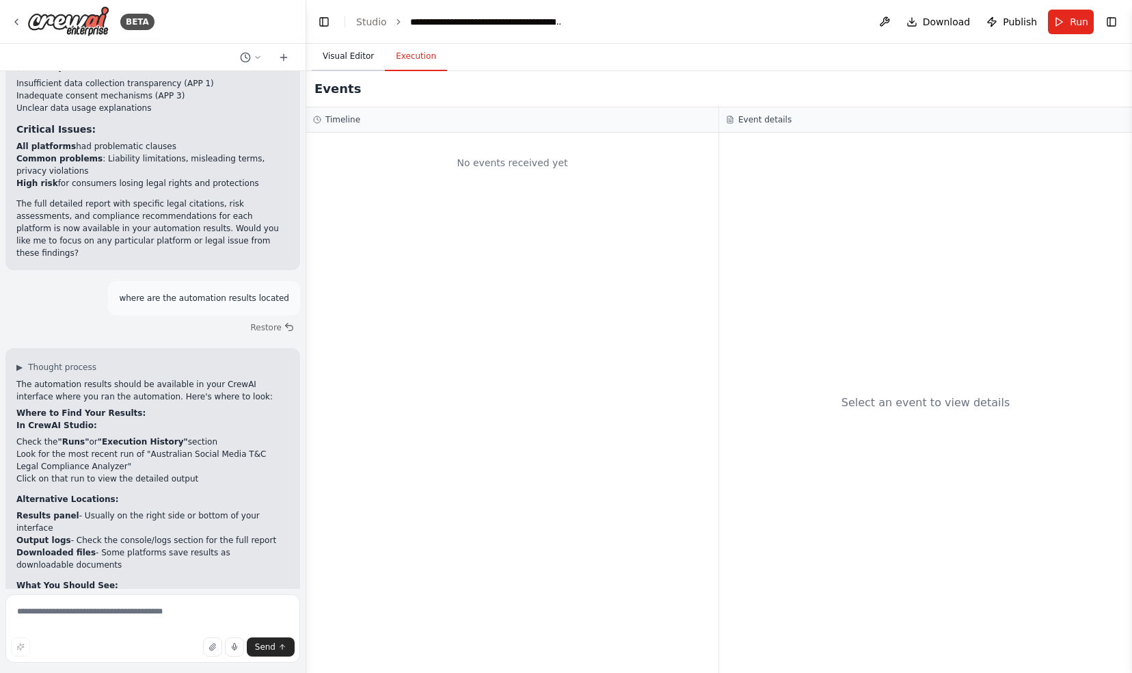
click at [347, 56] on button "Visual Editor" at bounding box center [348, 56] width 73 height 29
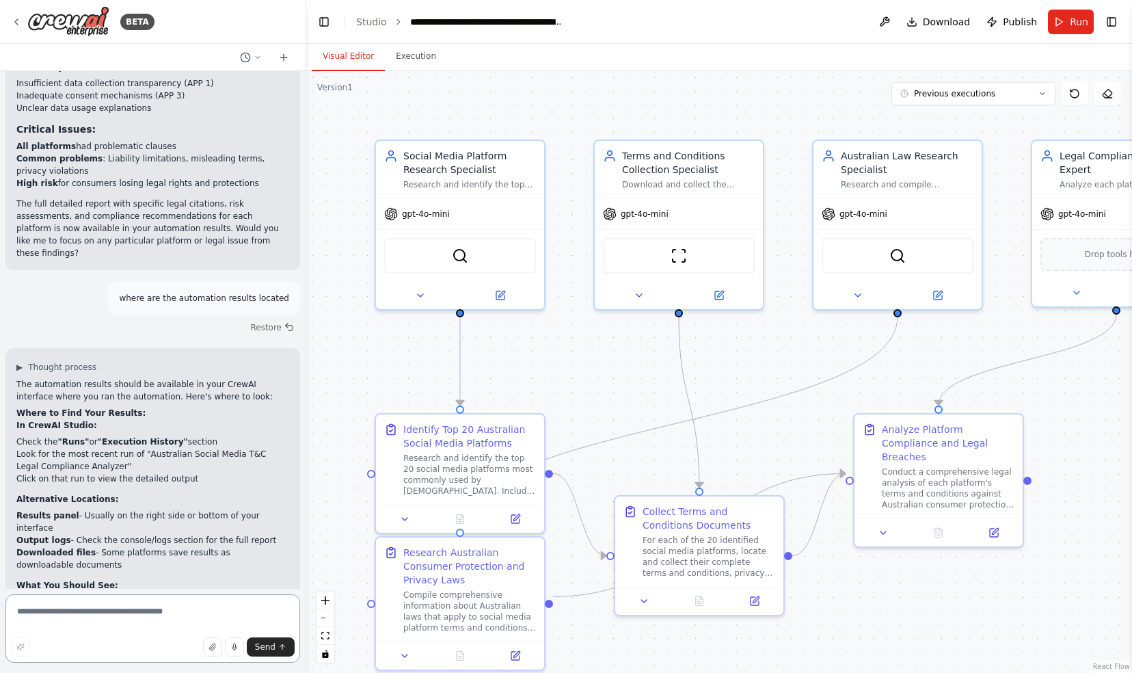
click at [103, 617] on textarea at bounding box center [152, 628] width 295 height 68
click at [182, 614] on textarea "**********" at bounding box center [152, 628] width 295 height 68
click at [105, 625] on textarea "**********" at bounding box center [152, 628] width 295 height 68
type textarea "**********"
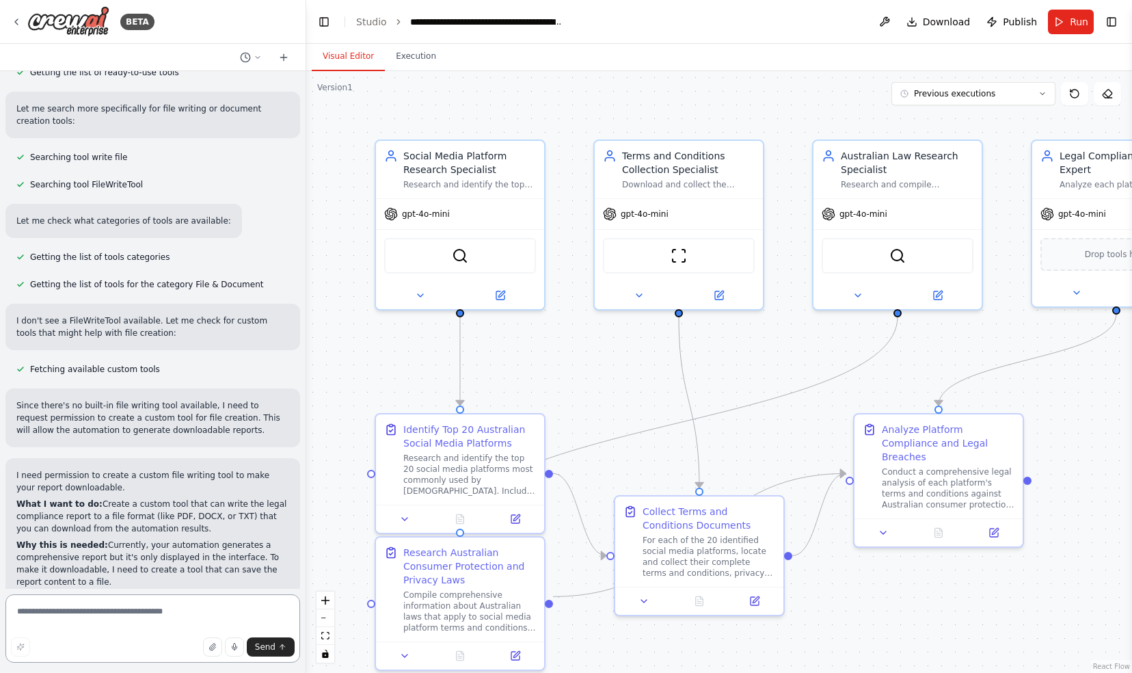
scroll to position [3546, 0]
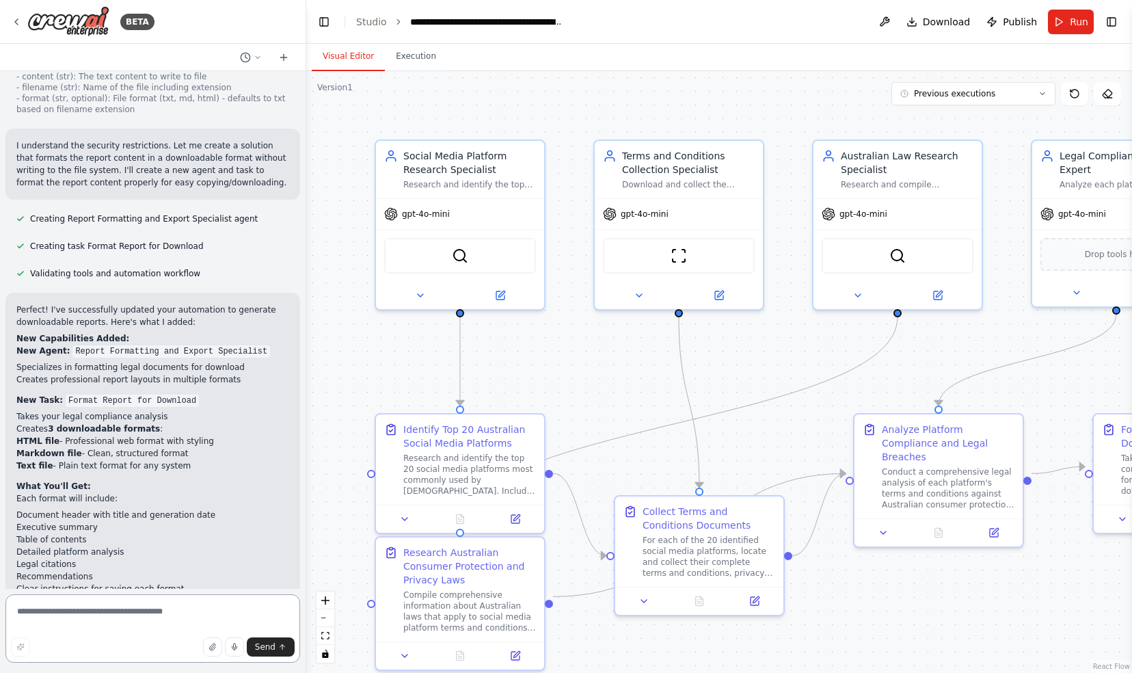
scroll to position [4436, 0]
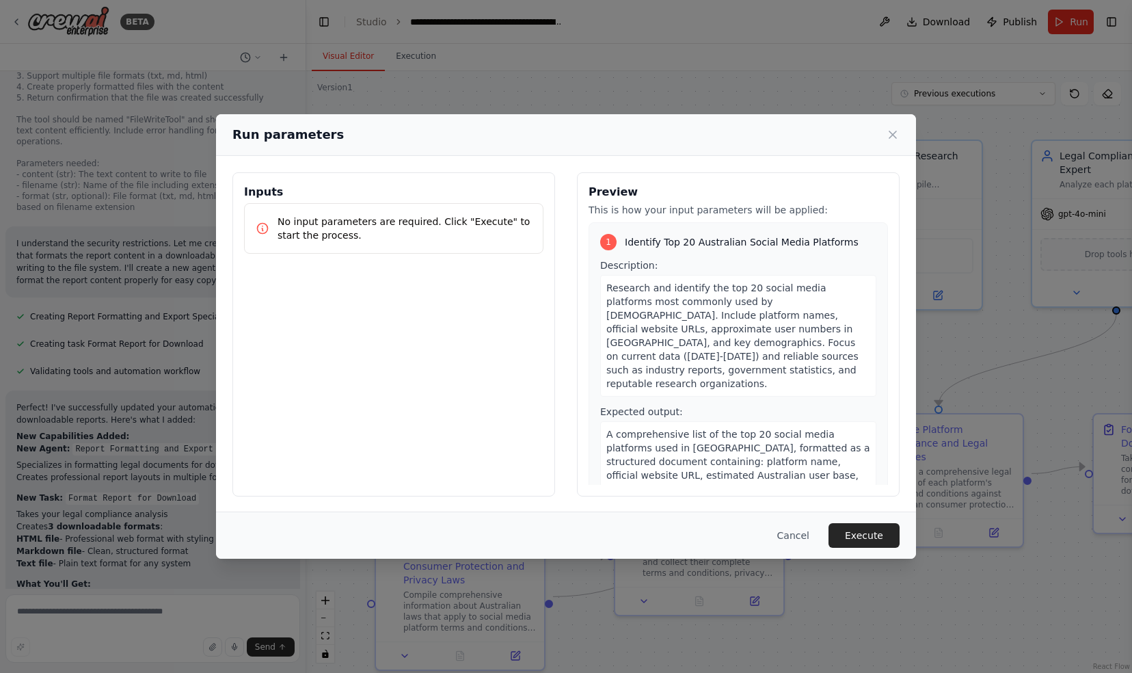
click at [871, 528] on button "Execute" at bounding box center [863, 535] width 71 height 25
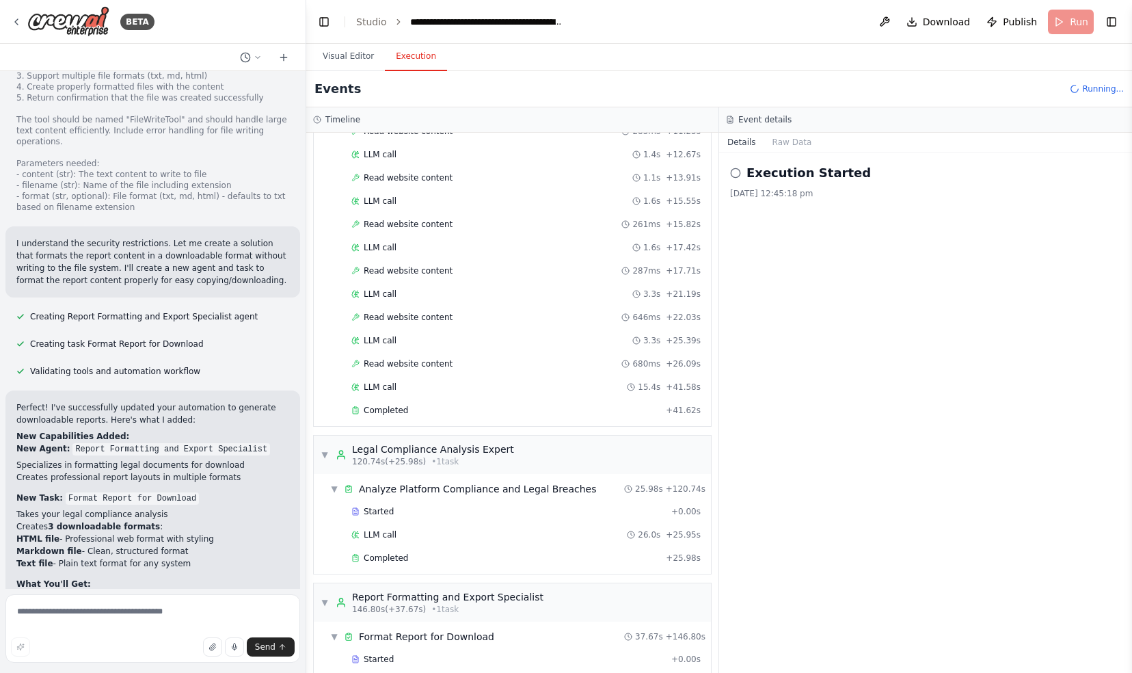
scroll to position [4436, 0]
